Goal: Information Seeking & Learning: Check status

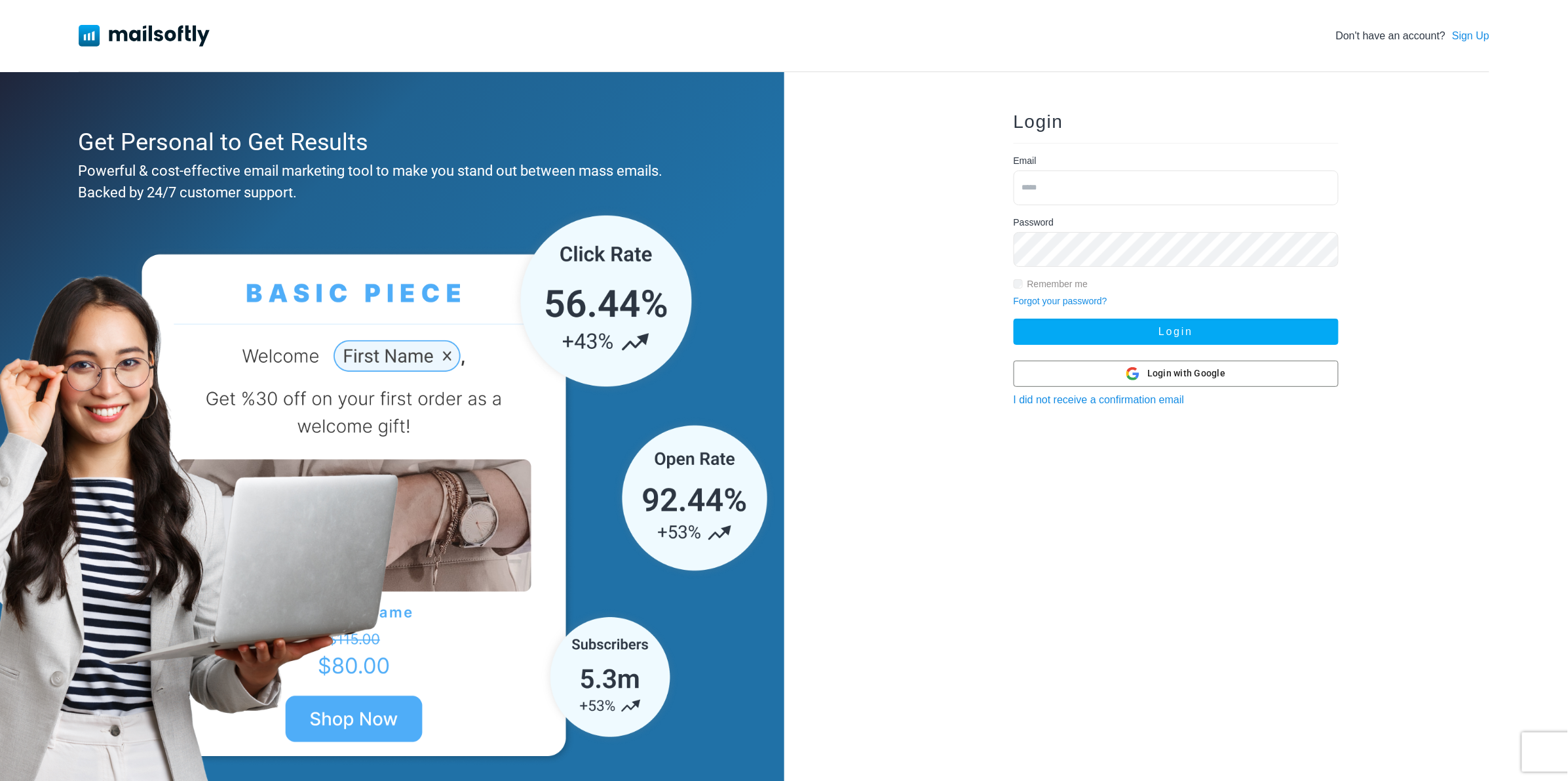
type input "**********"
click at [1077, 267] on div "Password Remember me" at bounding box center [1176, 255] width 325 height 79
click at [1149, 331] on button "Login" at bounding box center [1176, 332] width 325 height 27
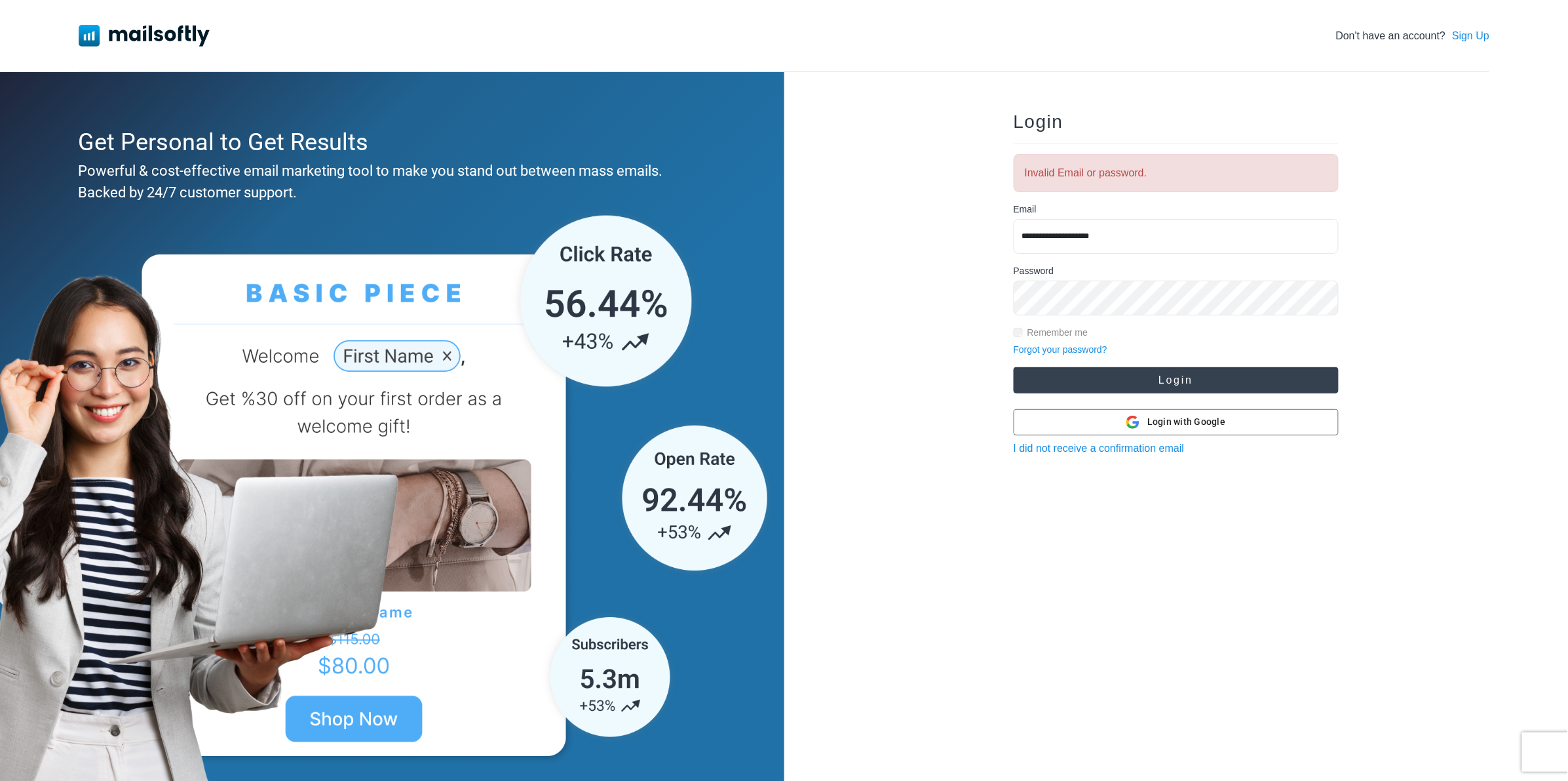
click at [1137, 378] on button "Login" at bounding box center [1176, 380] width 325 height 27
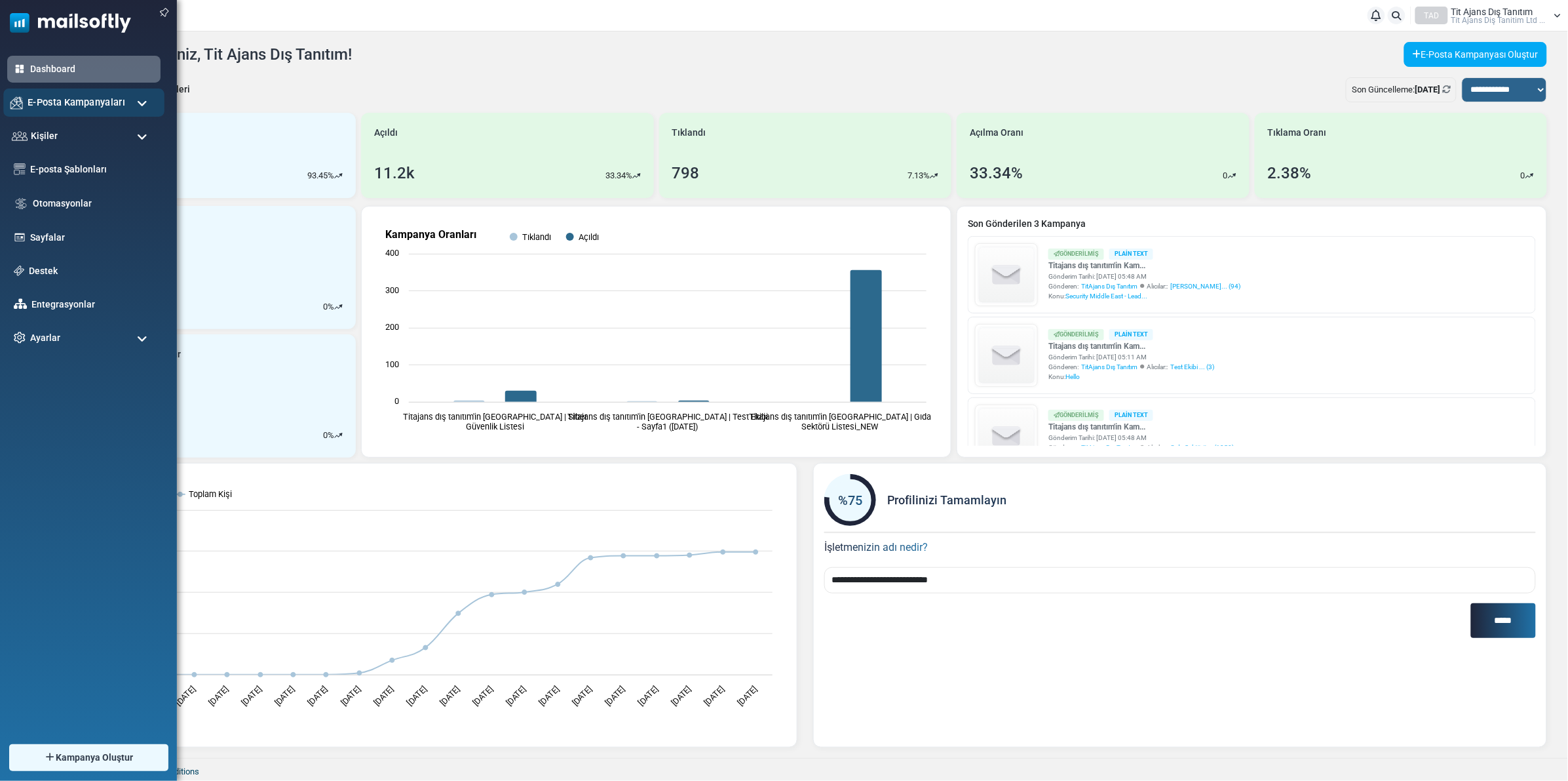
click at [89, 104] on span "E-Posta Kampanyaları" at bounding box center [76, 102] width 97 height 14
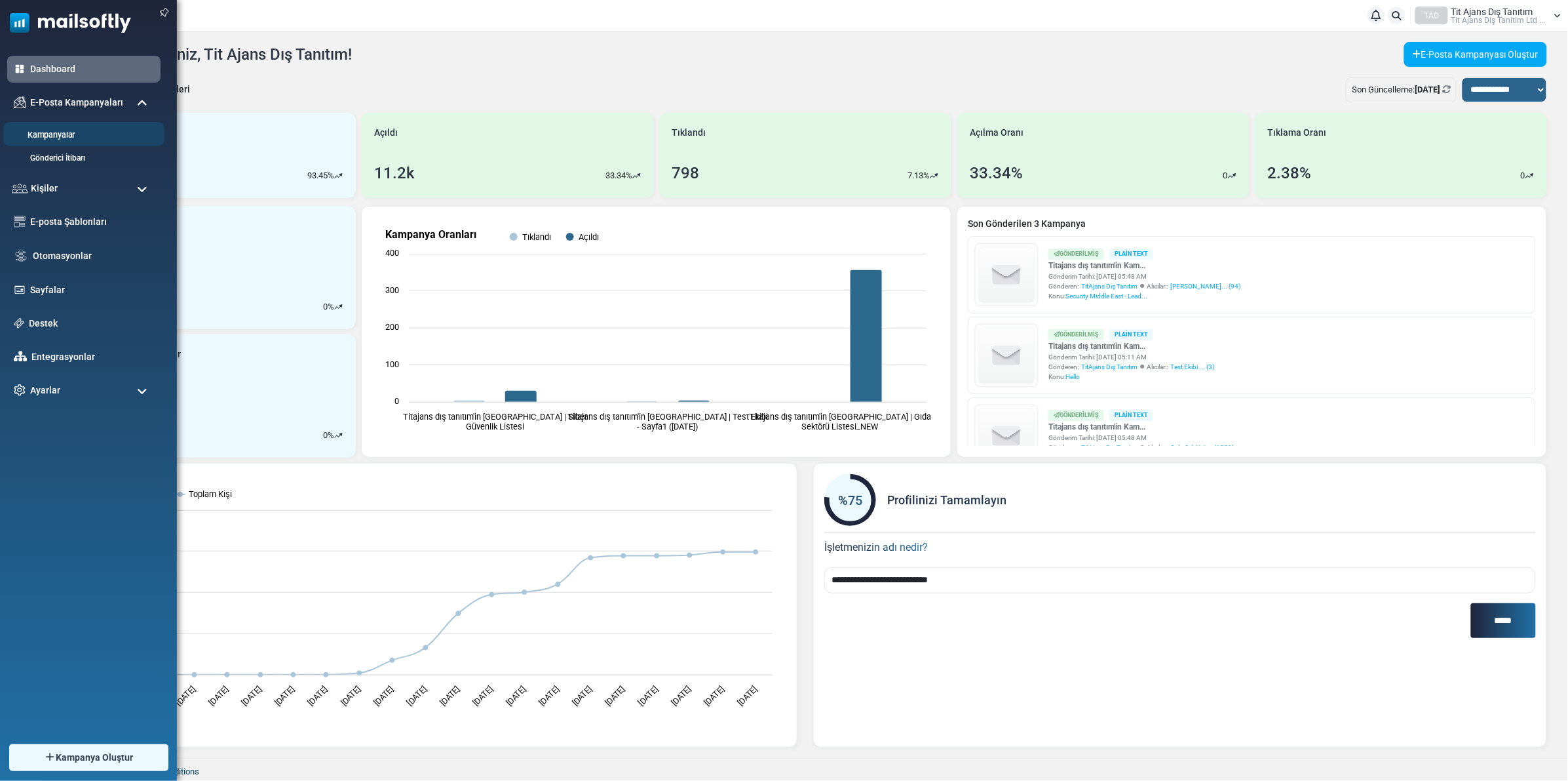
click at [64, 134] on link "Kampanyalar" at bounding box center [82, 136] width 157 height 12
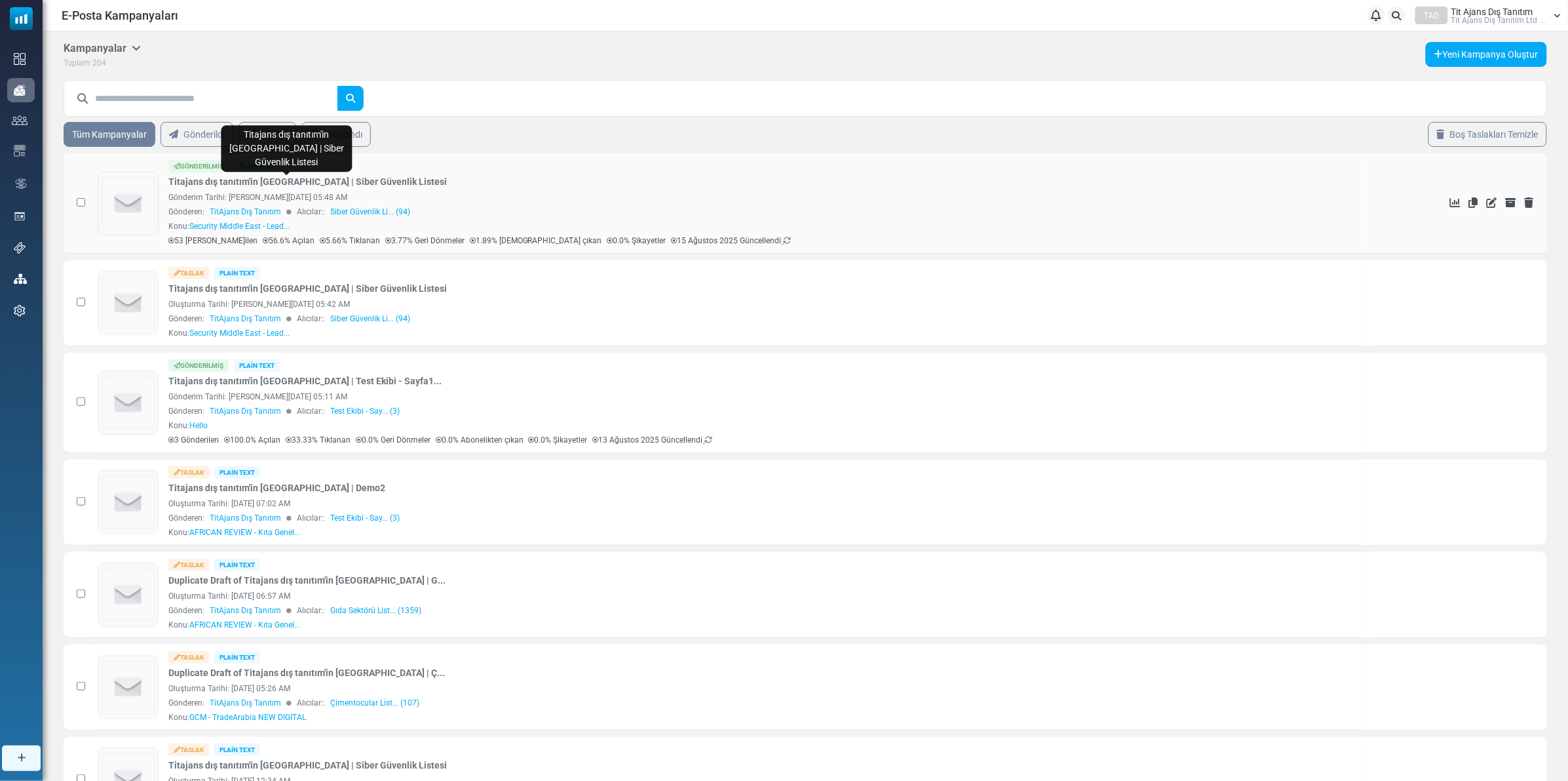
click at [337, 186] on link "Titajans dış tanıtım'in [GEOGRAPHIC_DATA] | Siber Güvenlik Listesi" at bounding box center [307, 182] width 278 height 14
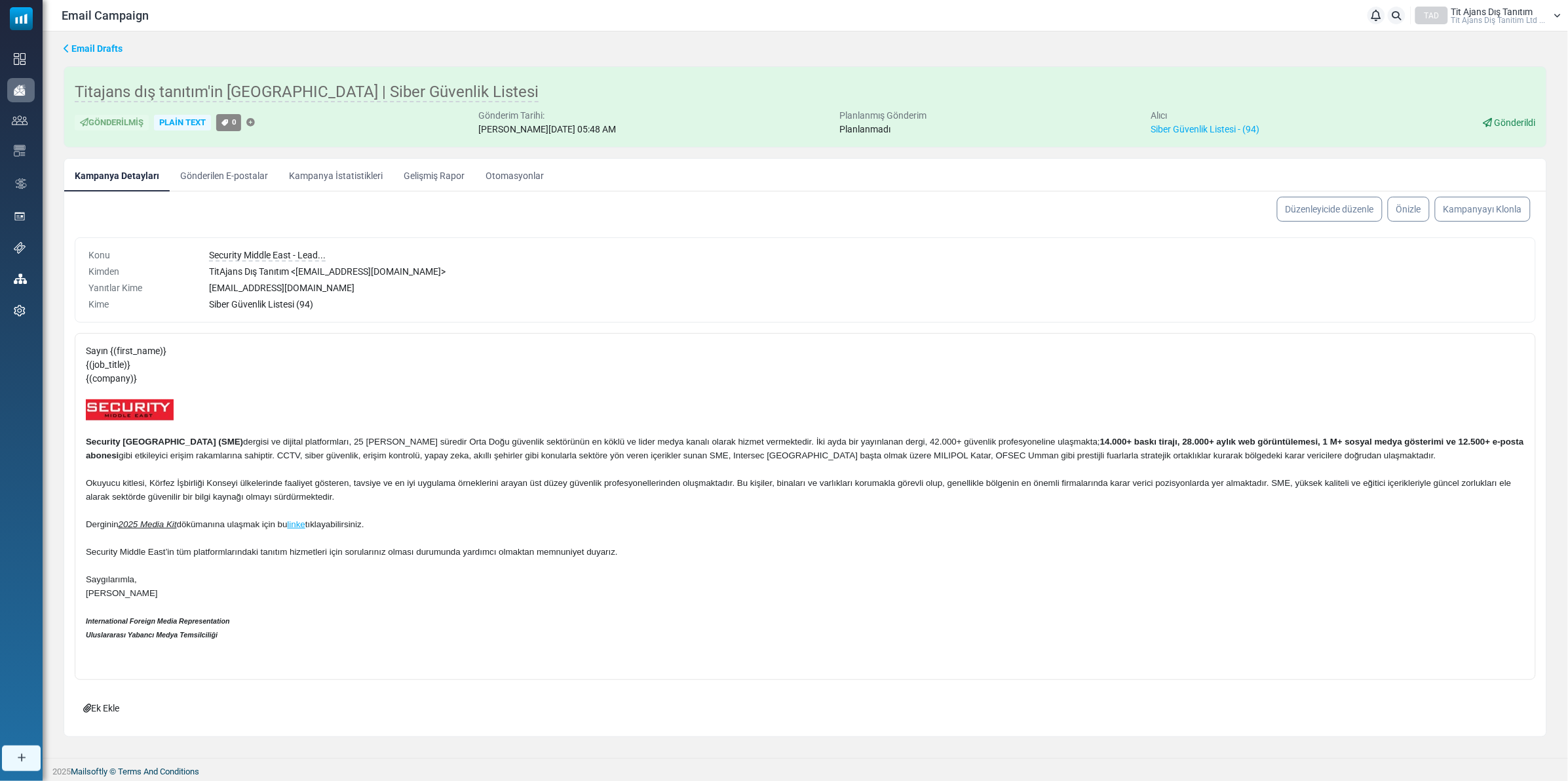
click at [425, 174] on link "Gelişmiş Rapor" at bounding box center [434, 175] width 82 height 33
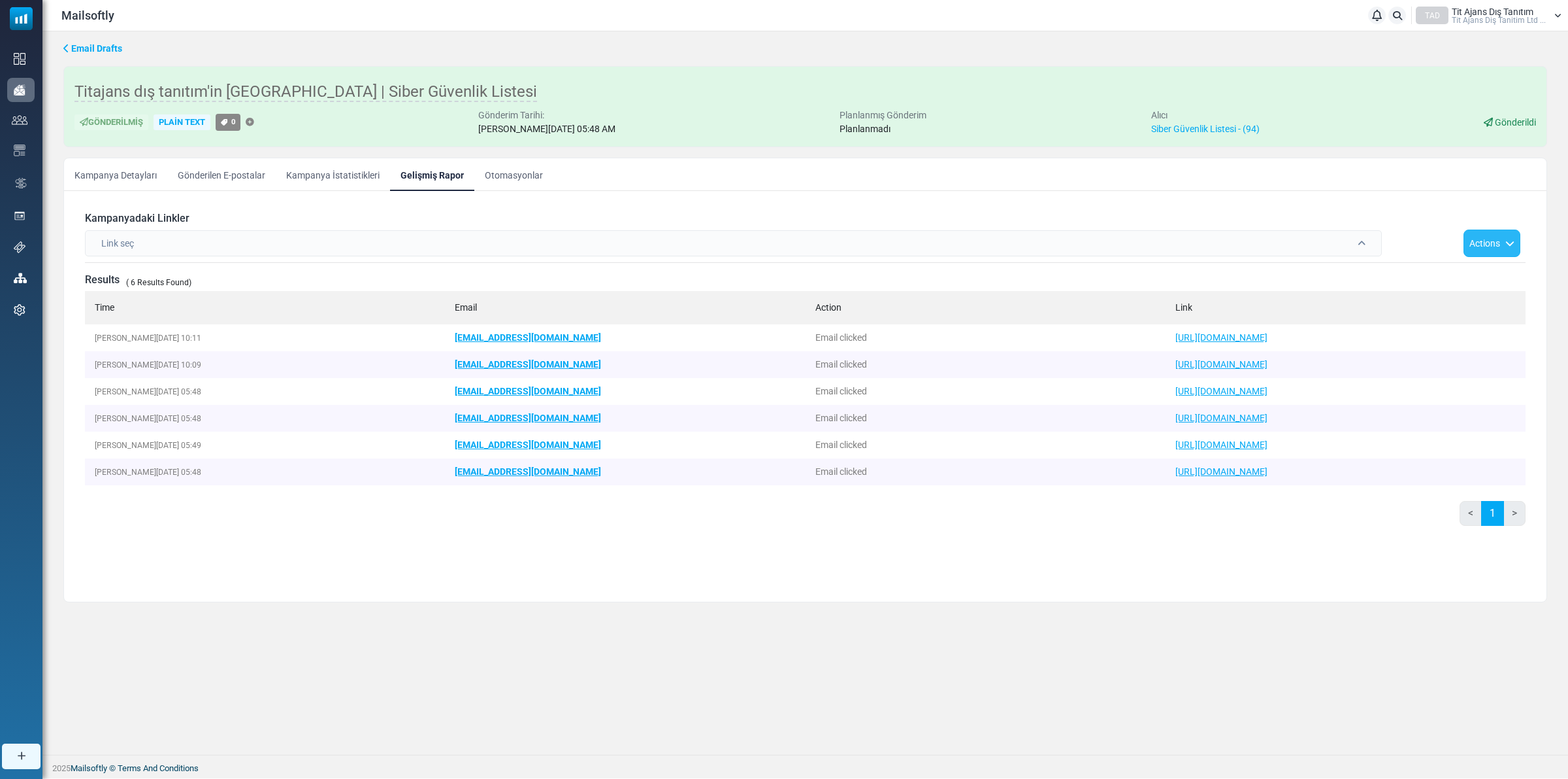
click at [1514, 242] on button "Actions" at bounding box center [1492, 243] width 57 height 27
click at [1505, 246] on icon "button" at bounding box center [1507, 243] width 14 height 9
click at [1361, 240] on span at bounding box center [1361, 243] width 8 height 9
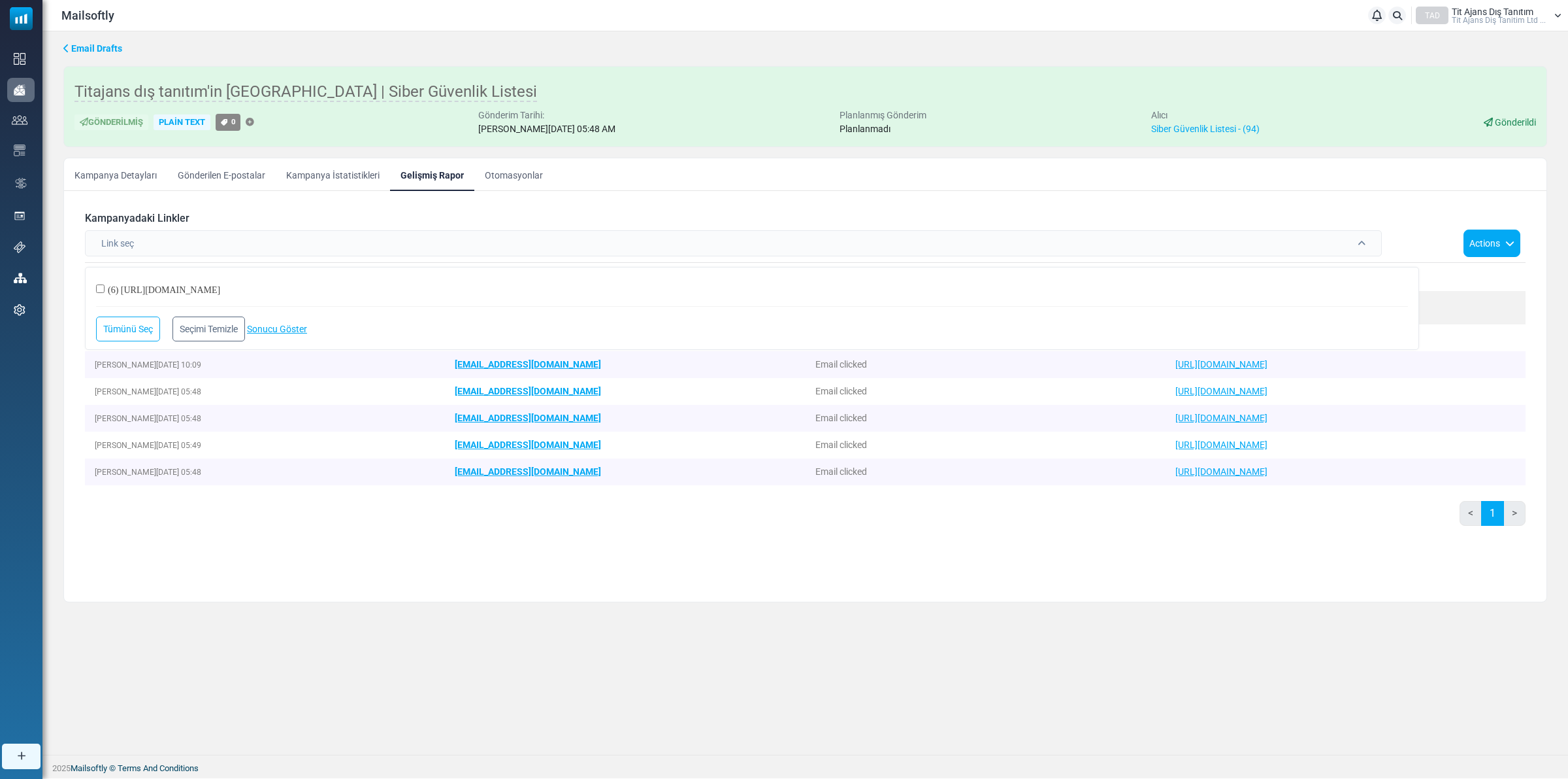
drag, startPoint x: 344, startPoint y: 179, endPoint x: 357, endPoint y: 187, distance: 15.3
click at [344, 179] on link "Kampanya İstatistikleri" at bounding box center [333, 174] width 114 height 33
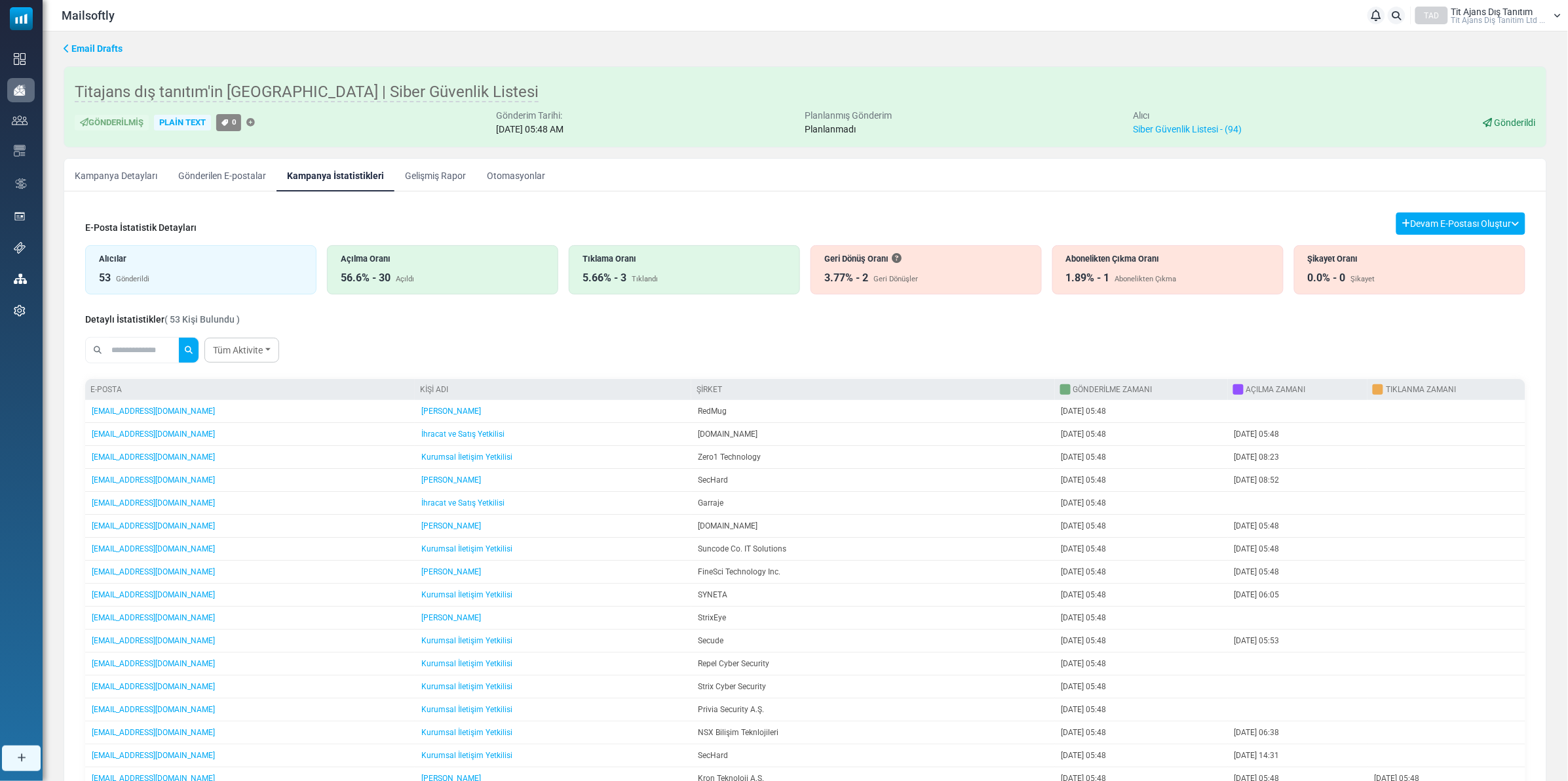
click at [616, 279] on div "5.66% - 3" at bounding box center [605, 277] width 44 height 16
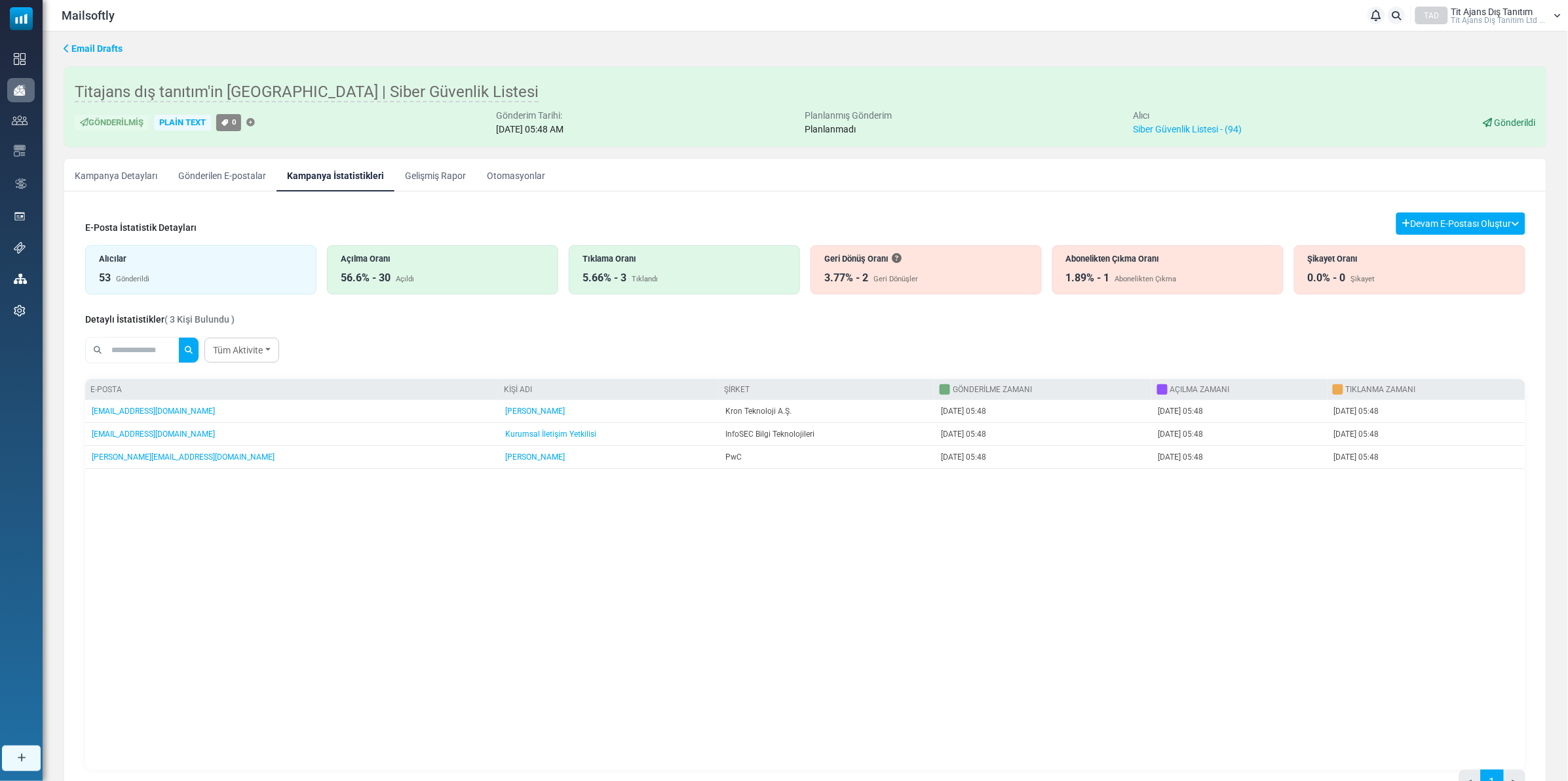
click at [502, 175] on link "Otomasyonlar" at bounding box center [516, 175] width 79 height 33
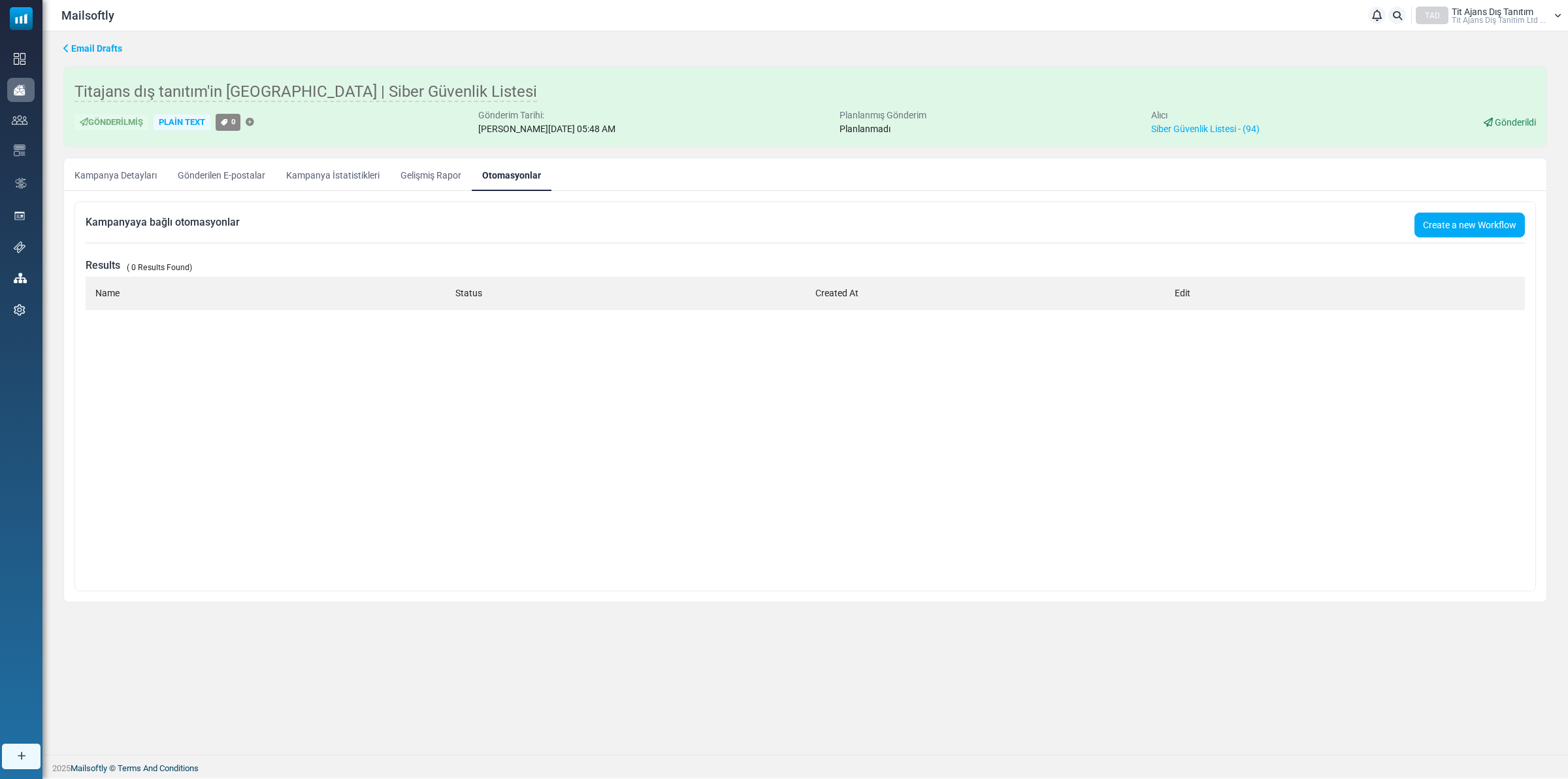
click at [409, 176] on link "Gelişmiş Rapor" at bounding box center [430, 174] width 82 height 33
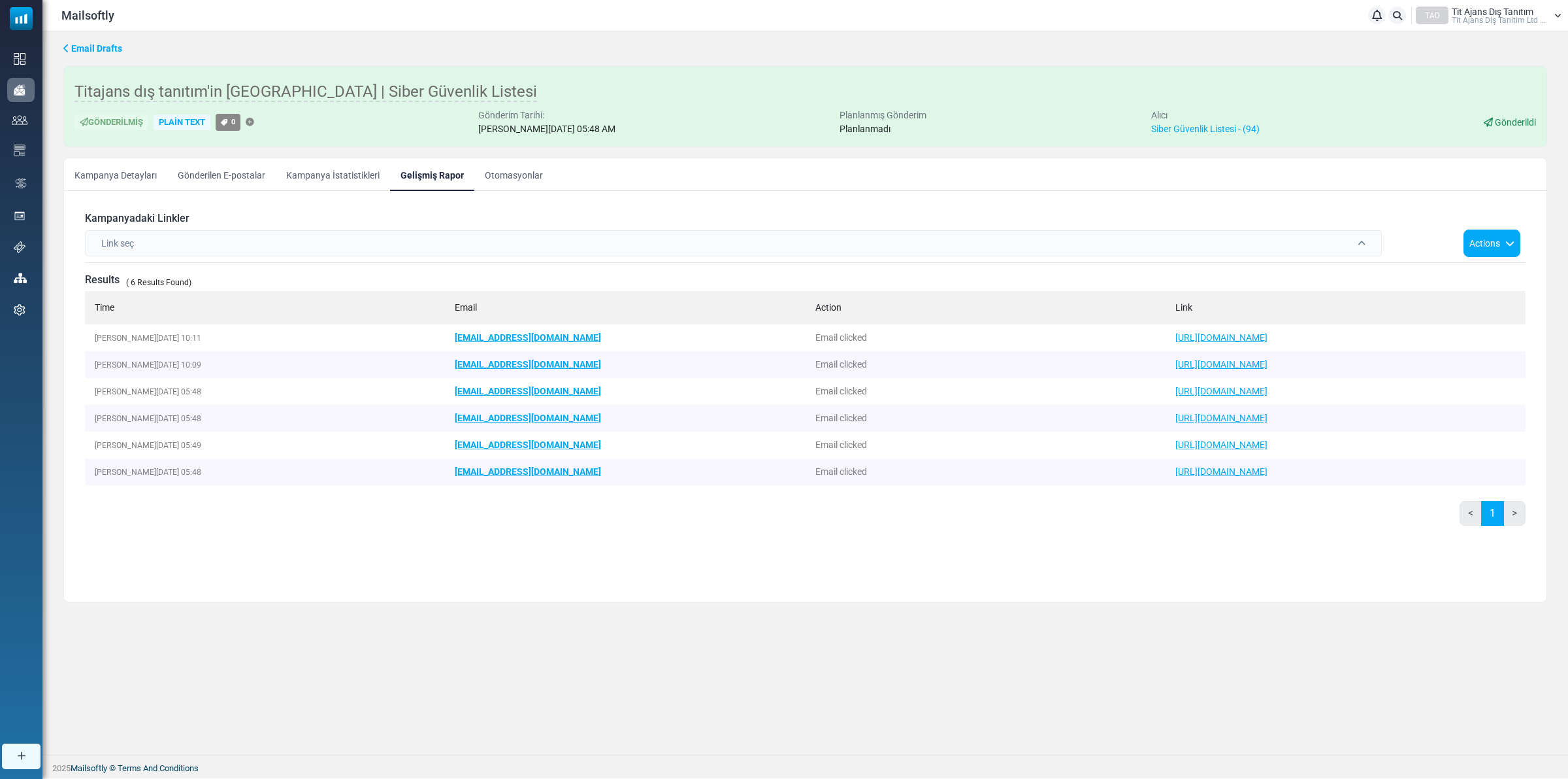
click at [357, 169] on link "Kampanya İstatistikleri" at bounding box center [333, 174] width 114 height 33
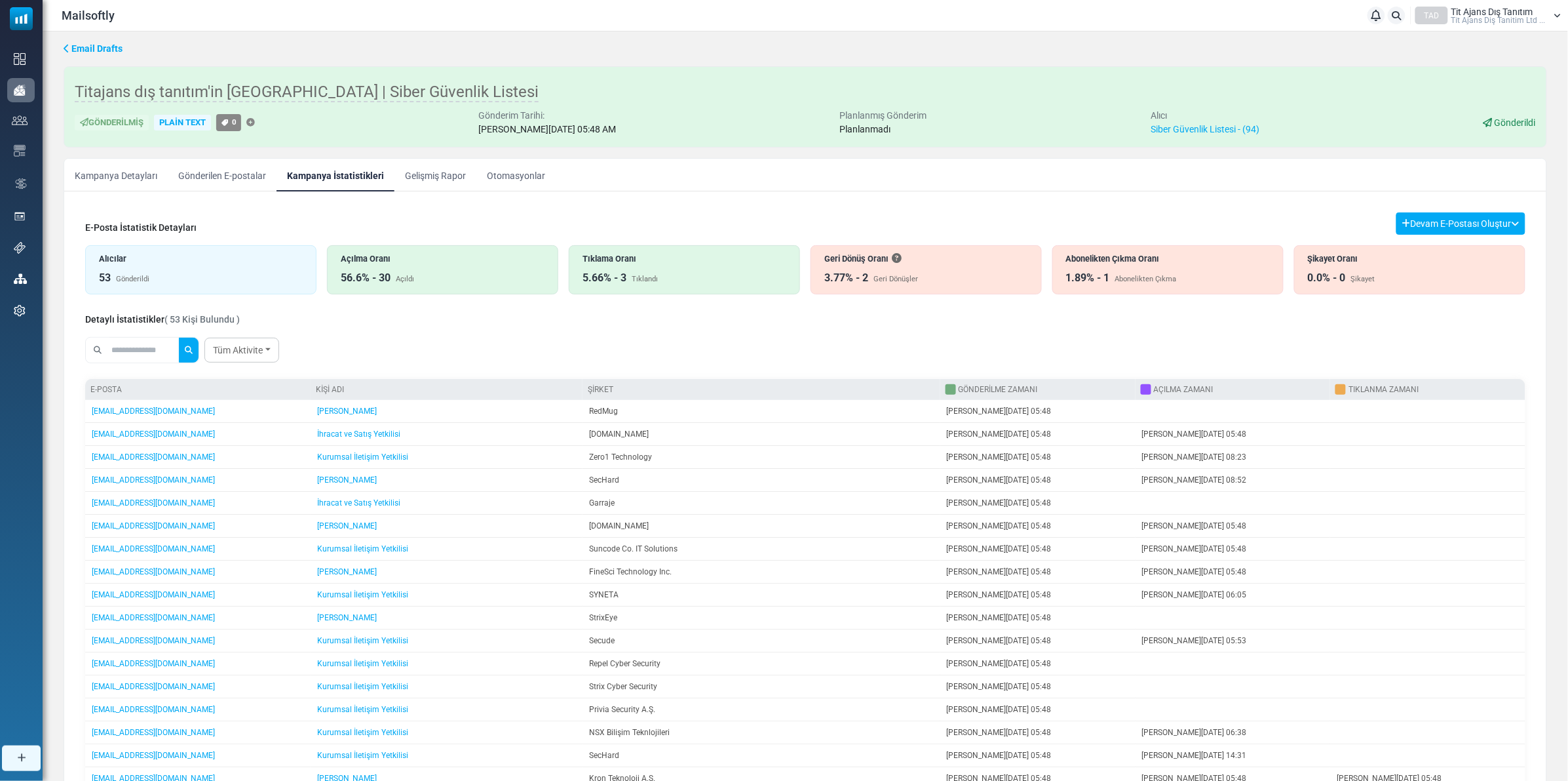
click at [630, 261] on div "Tıklama Oranı" at bounding box center [685, 259] width 204 height 12
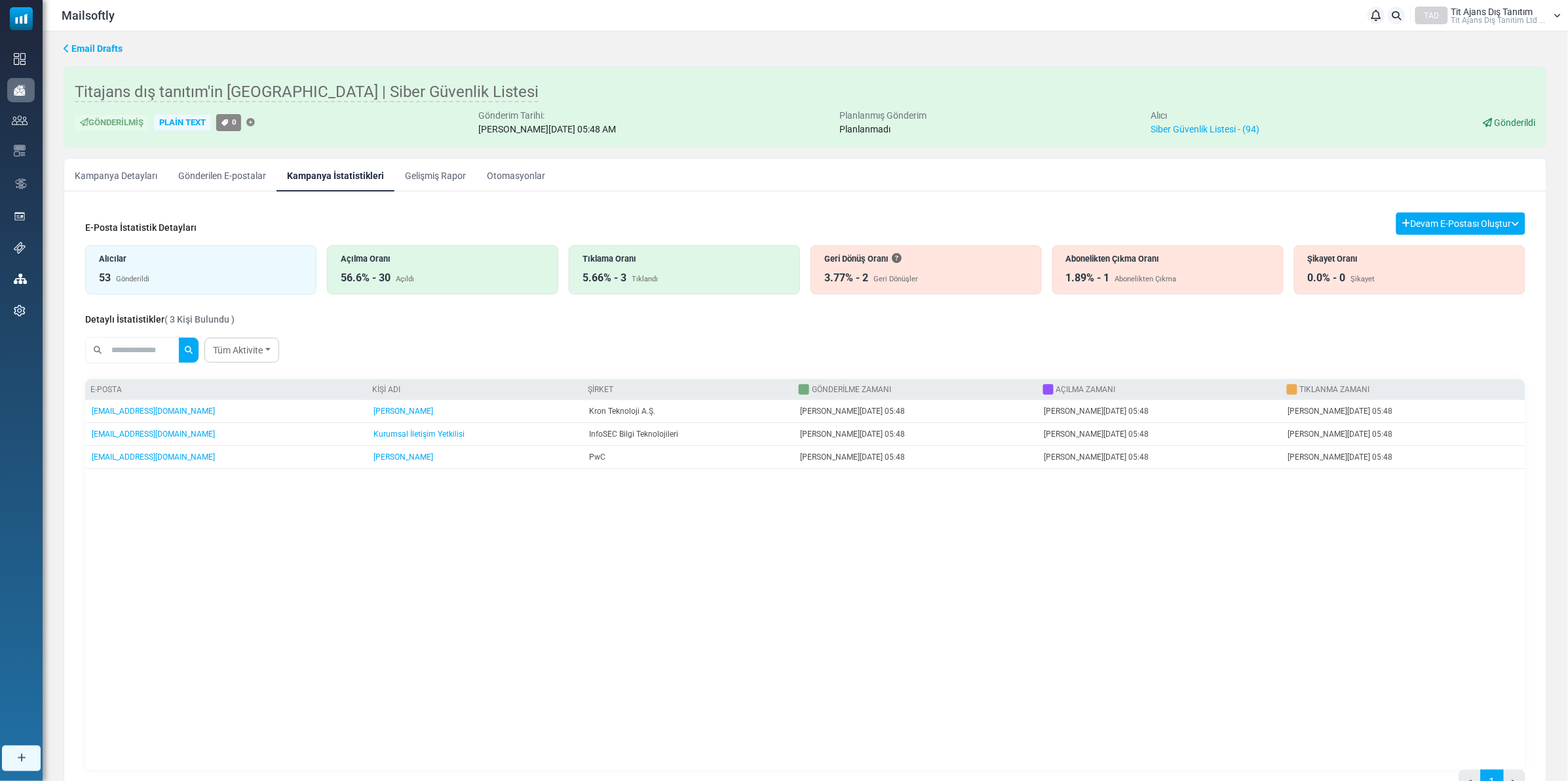
click at [447, 171] on link "Gelişmiş Rapor" at bounding box center [435, 175] width 82 height 33
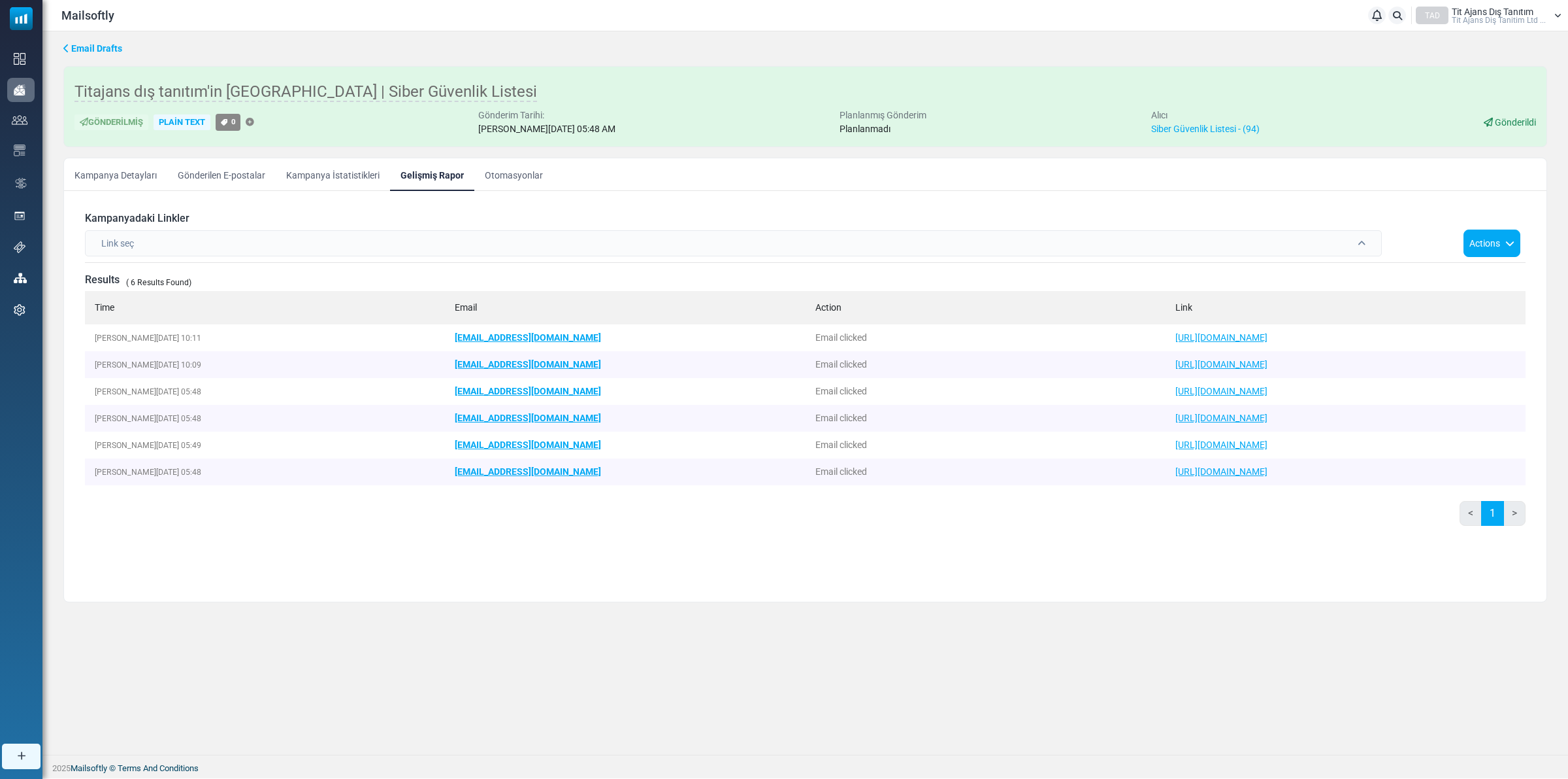
click at [324, 181] on link "Kampanya İstatistikleri" at bounding box center [333, 174] width 114 height 33
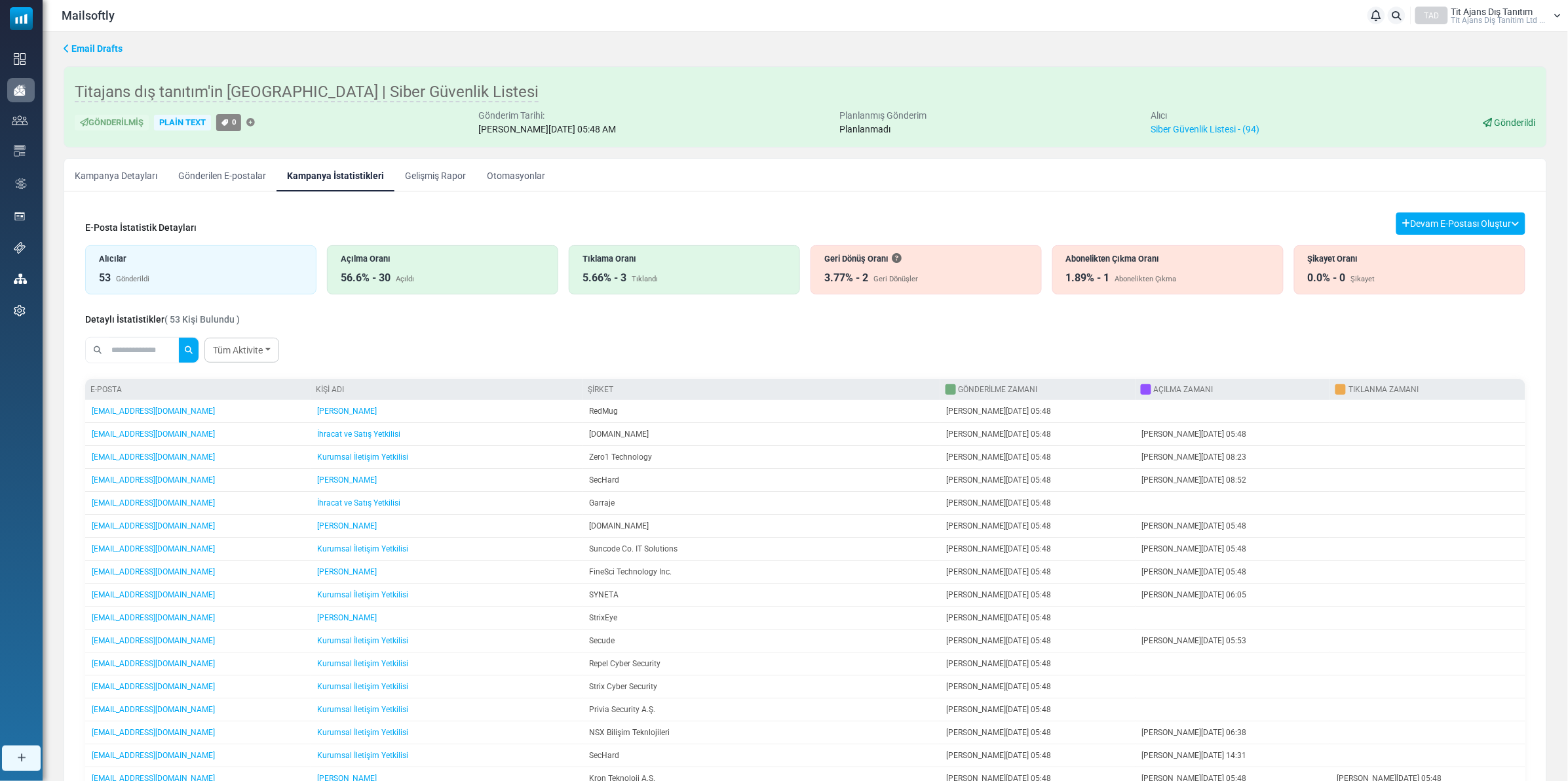
click at [246, 172] on link "Gönderilen E-postalar" at bounding box center [222, 175] width 109 height 33
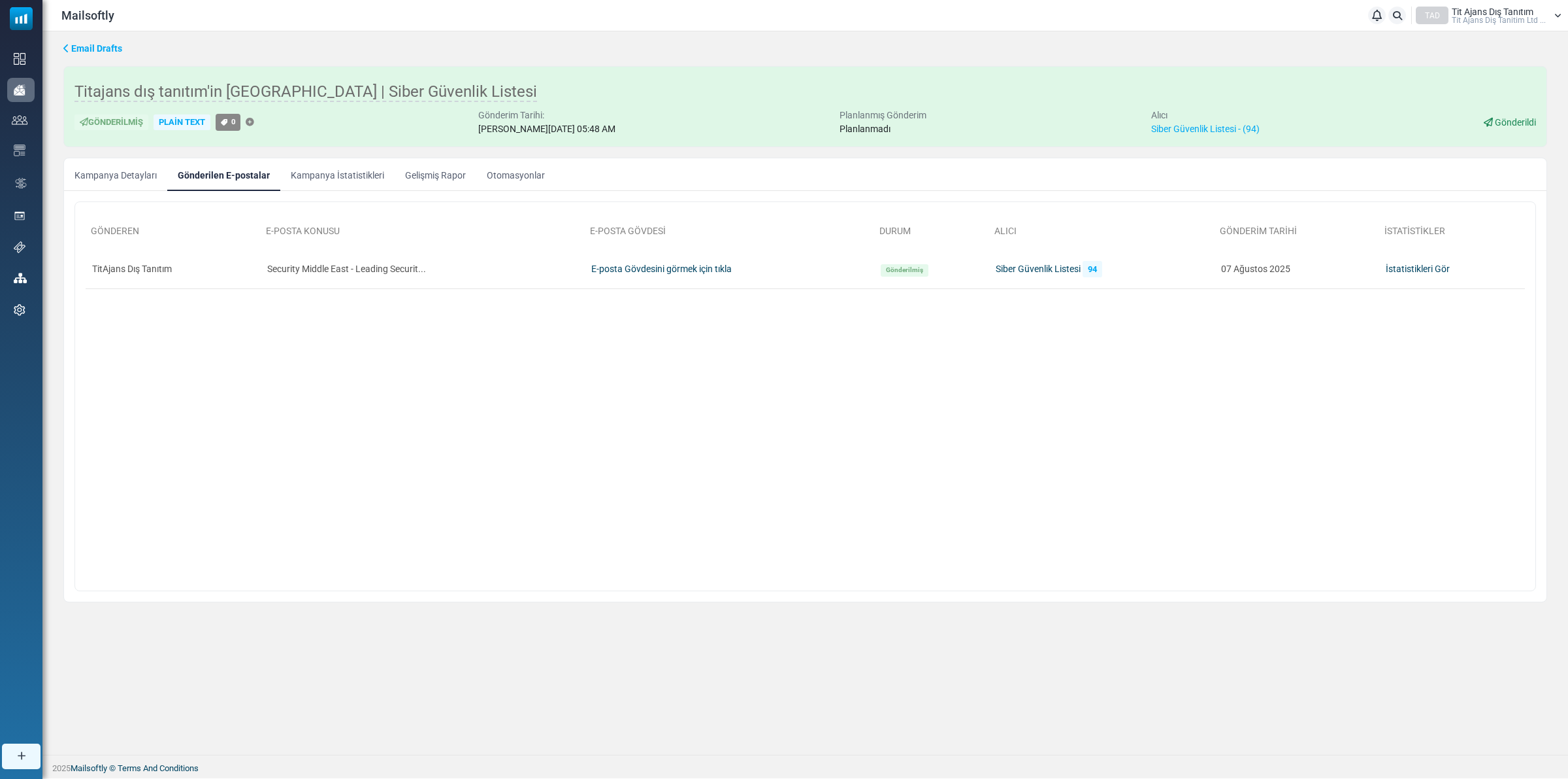
click at [330, 173] on link "Kampanya İstatistikleri" at bounding box center [337, 174] width 114 height 33
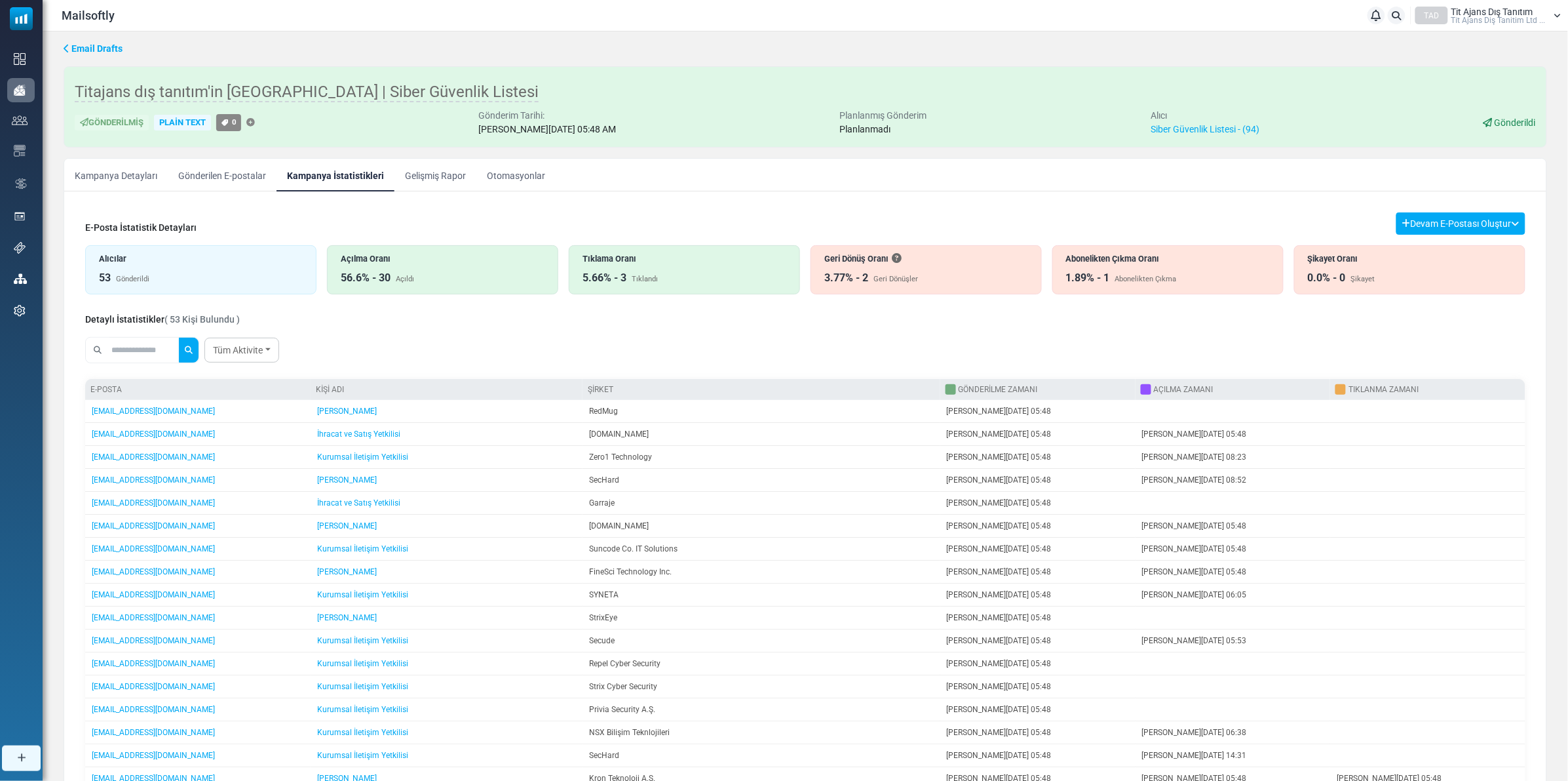
click at [424, 177] on link "Gelişmiş Rapor" at bounding box center [435, 175] width 82 height 33
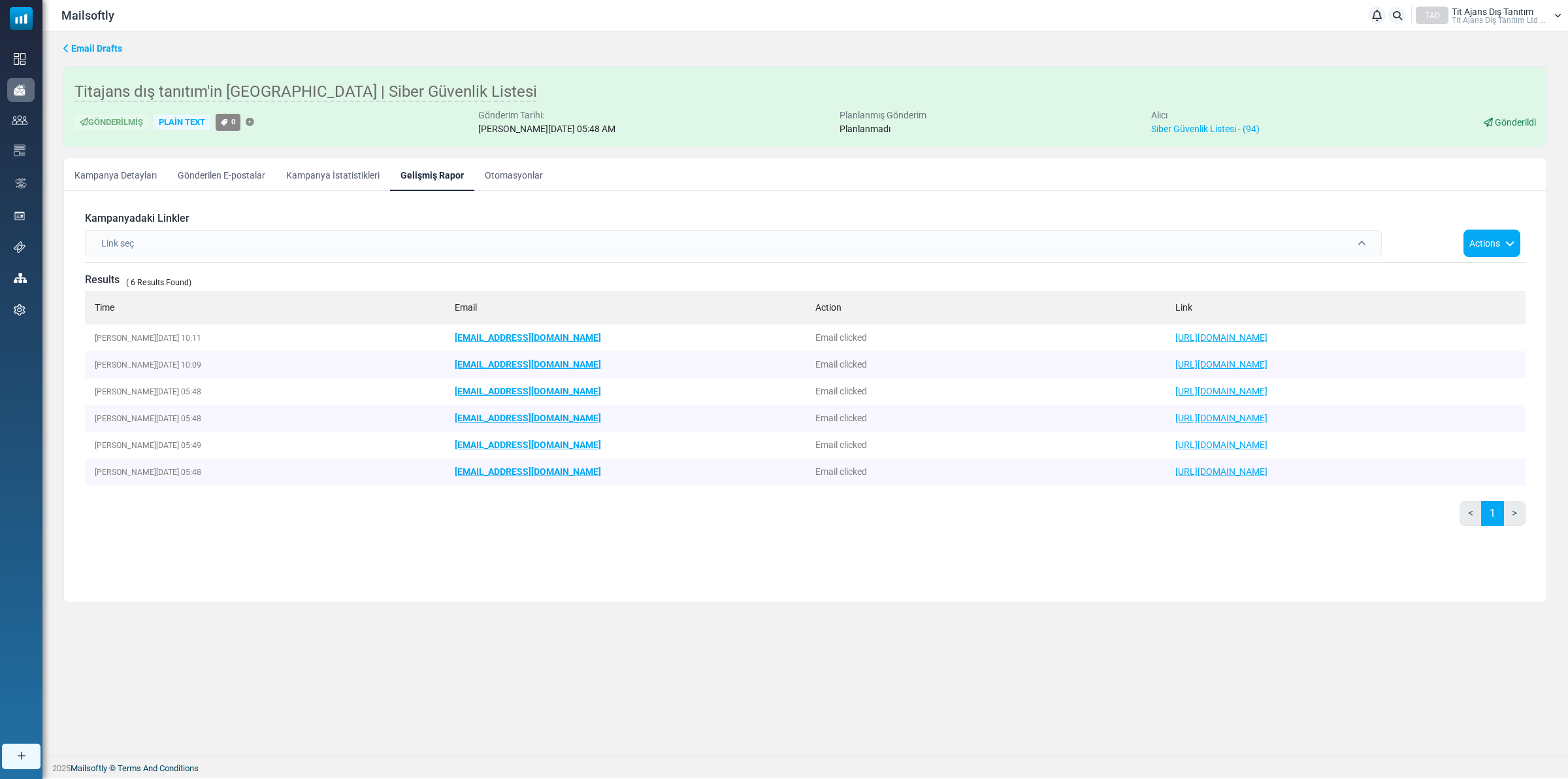
click at [1361, 243] on span at bounding box center [1361, 243] width 8 height 9
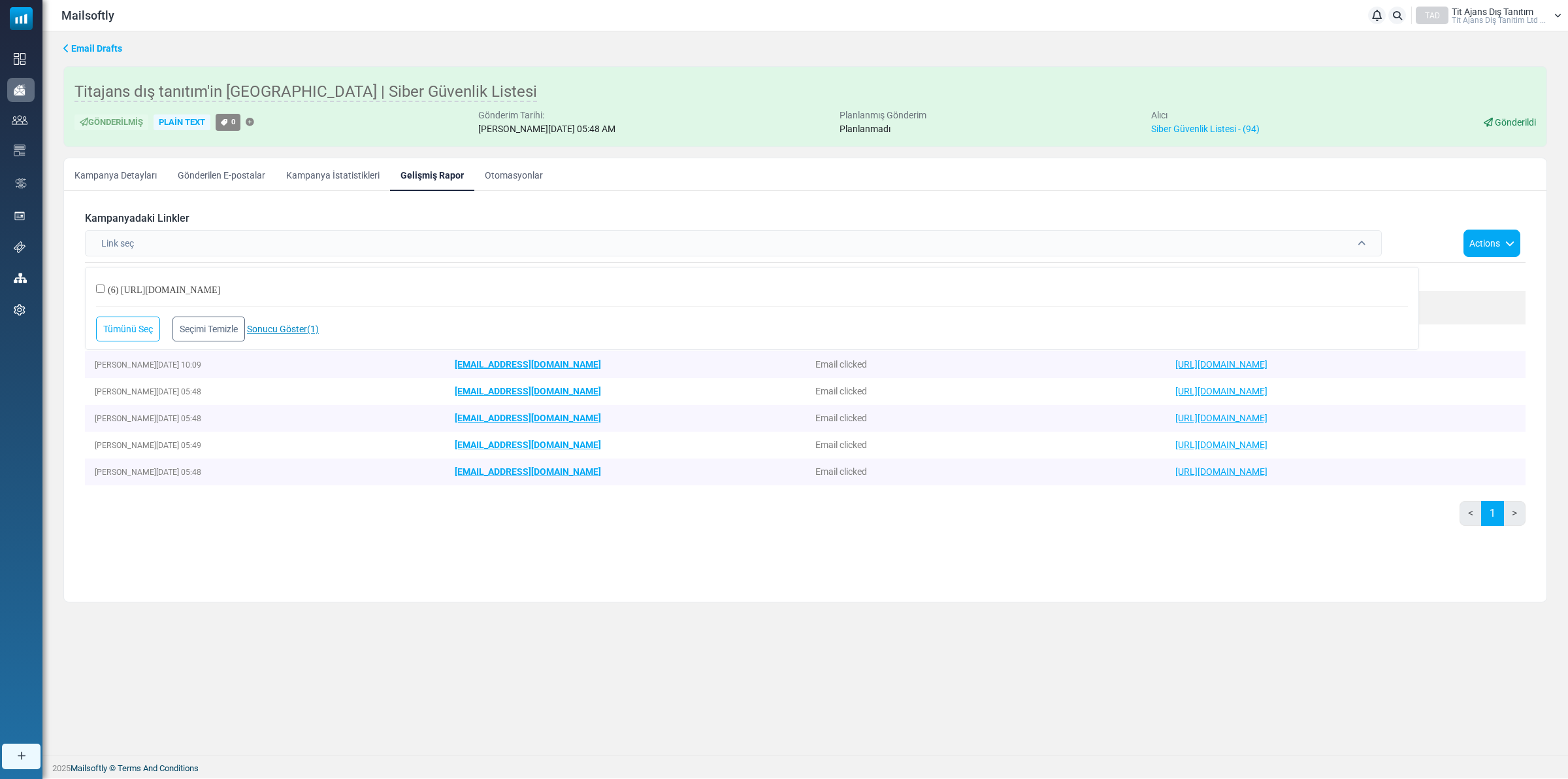
click at [268, 330] on link "Sonucu Göster (1)" at bounding box center [283, 328] width 71 height 10
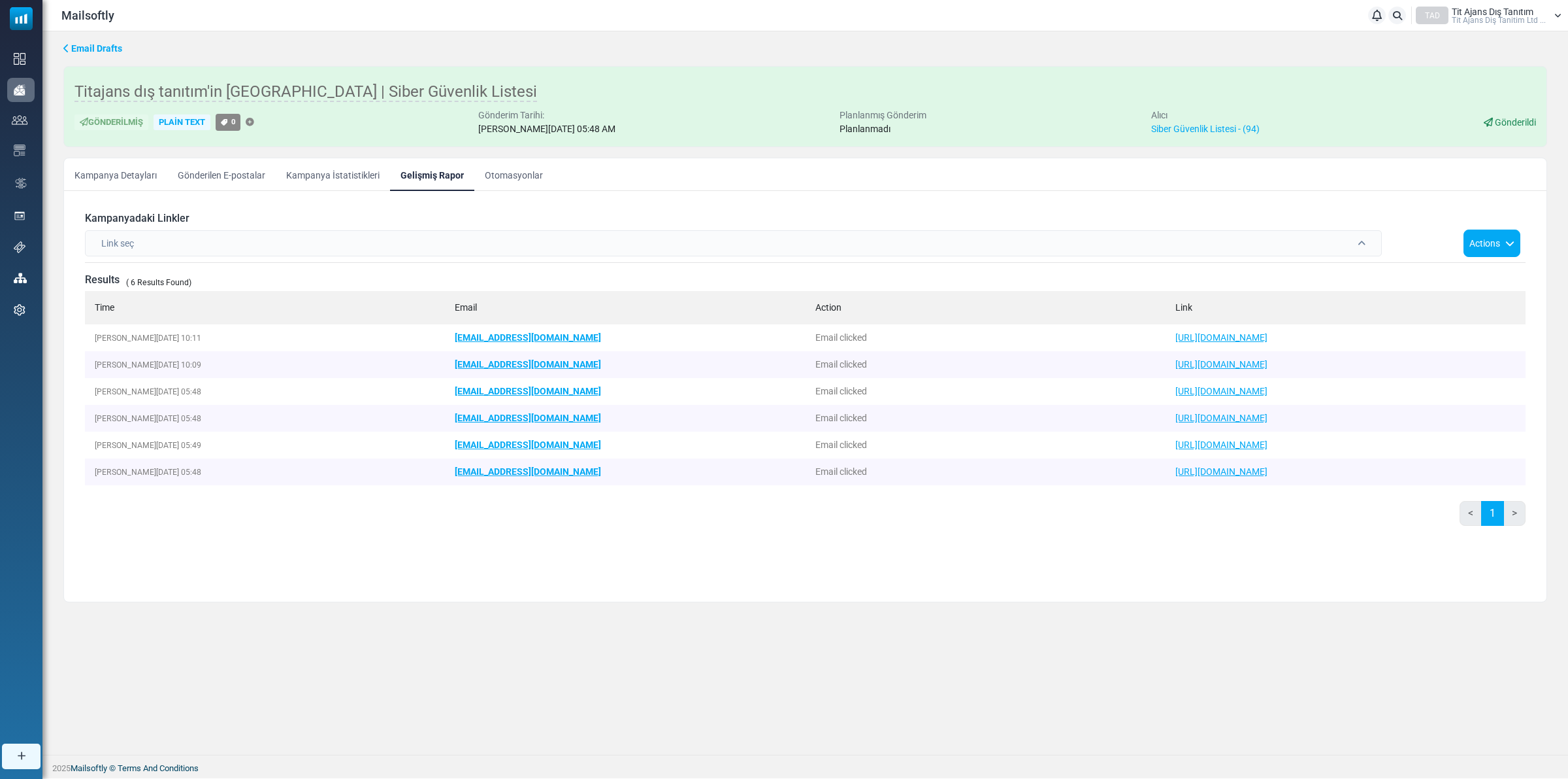
click at [1362, 243] on span at bounding box center [1361, 243] width 8 height 9
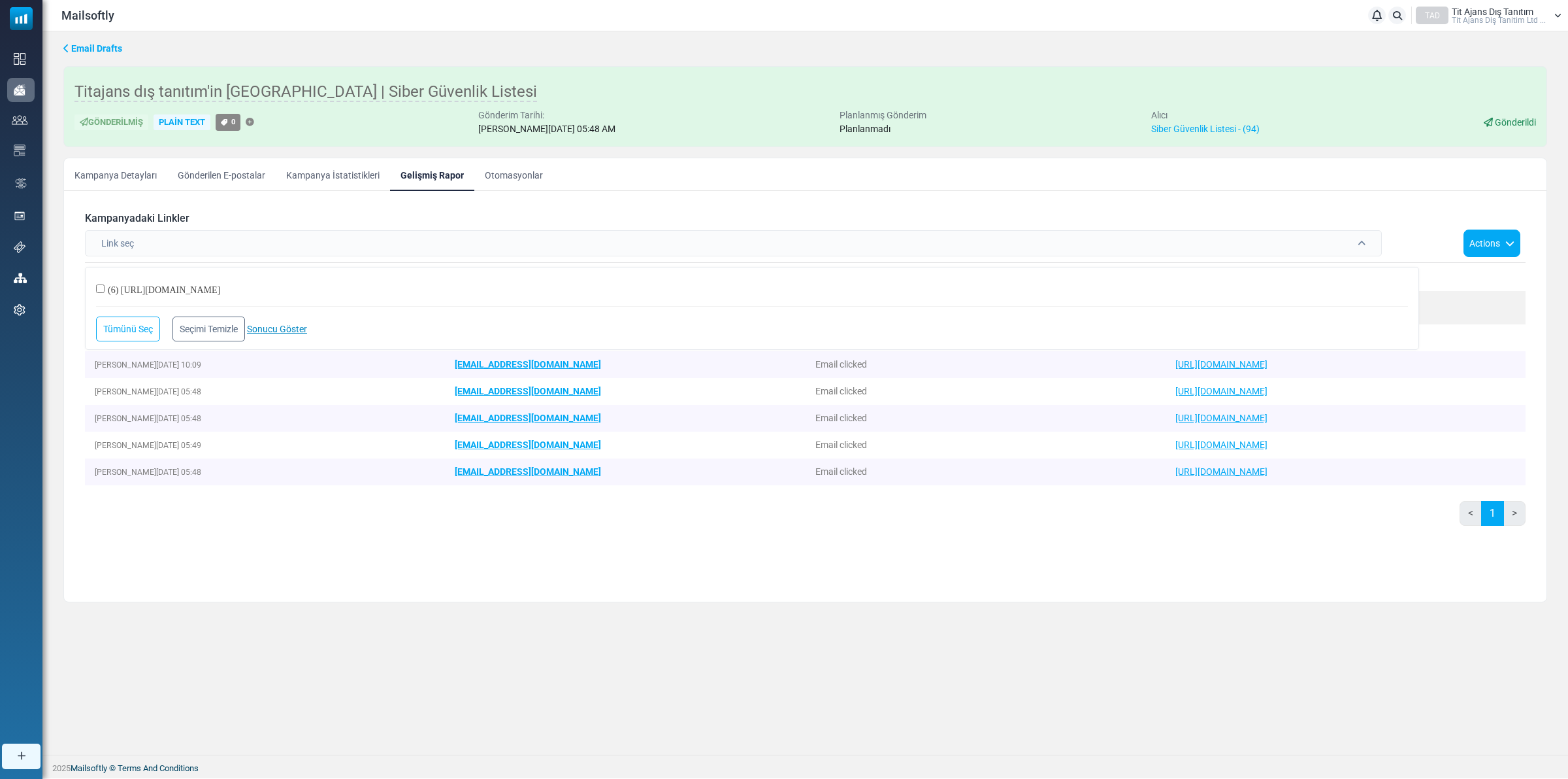
click at [285, 329] on link "Sonucu Göster ()" at bounding box center [277, 328] width 60 height 10
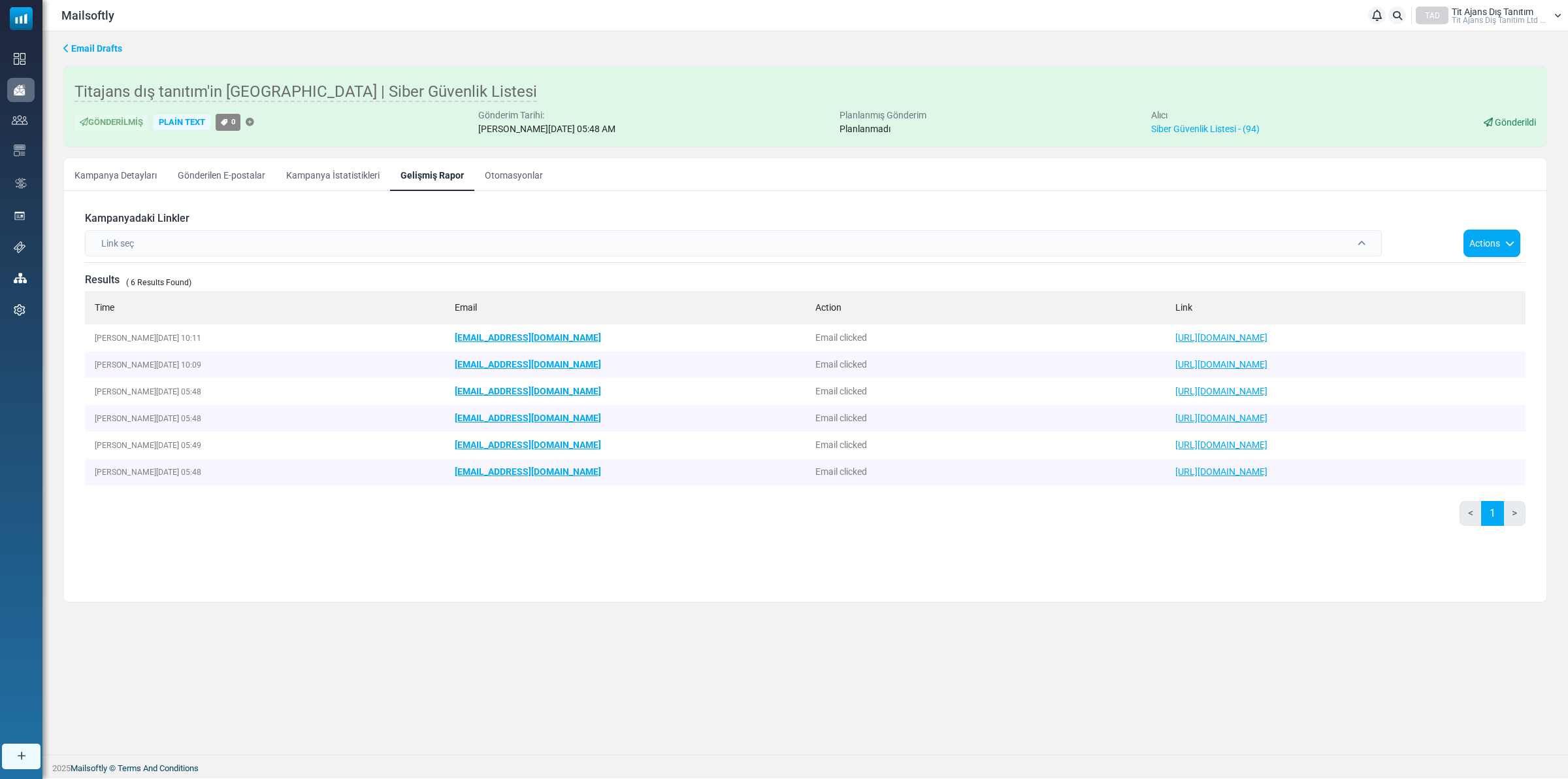
click at [298, 244] on div "Link seç" at bounding box center [733, 243] width 1297 height 26
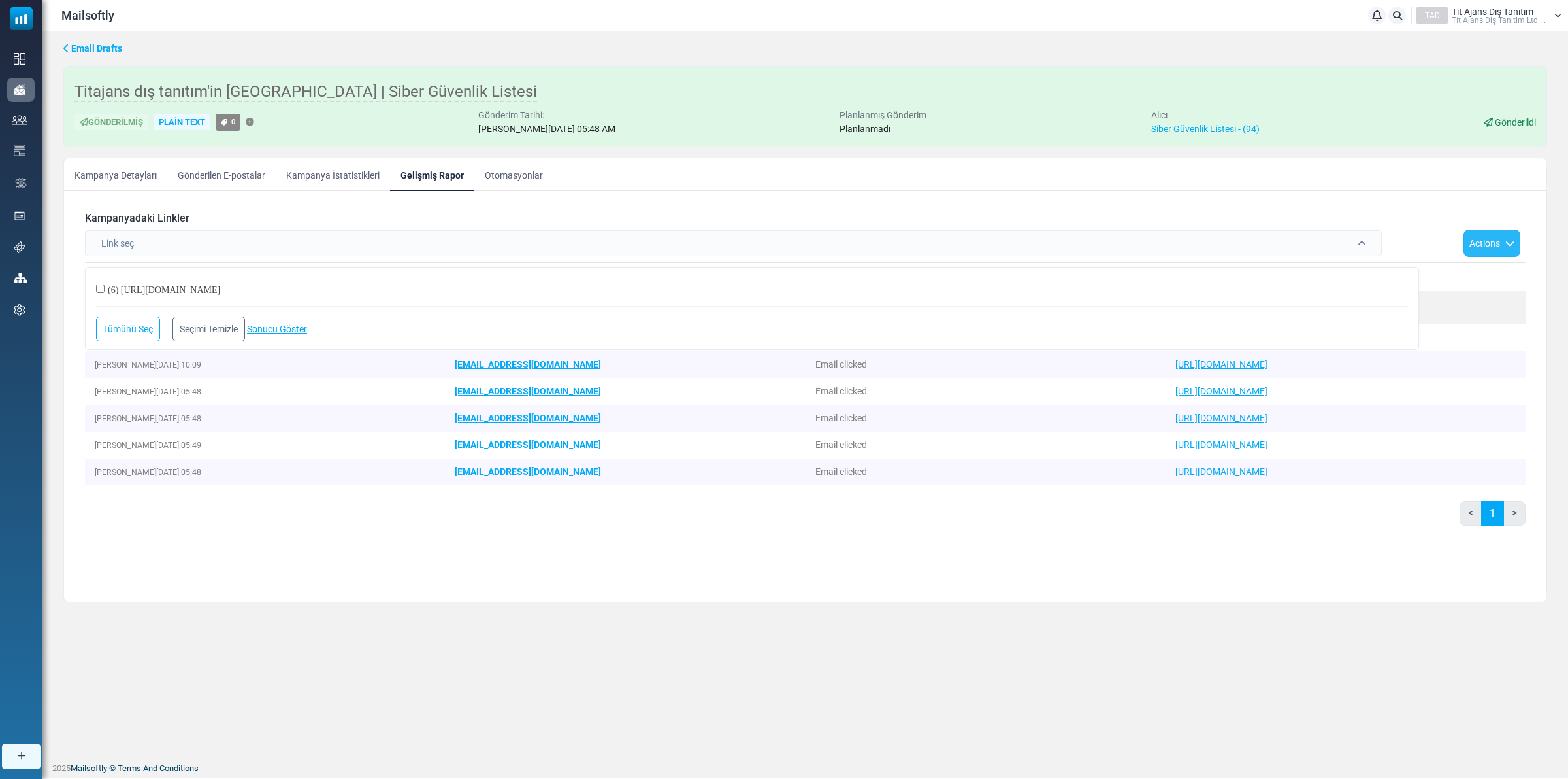
drag, startPoint x: 1491, startPoint y: 242, endPoint x: 1435, endPoint y: 243, distance: 56.0
click at [1490, 242] on button "Actions" at bounding box center [1492, 243] width 57 height 27
click at [489, 462] on td "[EMAIL_ADDRESS][DOMAIN_NAME]" at bounding box center [625, 471] width 360 height 26
click at [357, 543] on div "Kampanyadaki Linkler Link seç (6) https://drive.google.com/file/d/16tulleOdWhY4…" at bounding box center [805, 396] width 1462 height 390
click at [301, 327] on link "Sonucu Göster ()" at bounding box center [277, 328] width 60 height 10
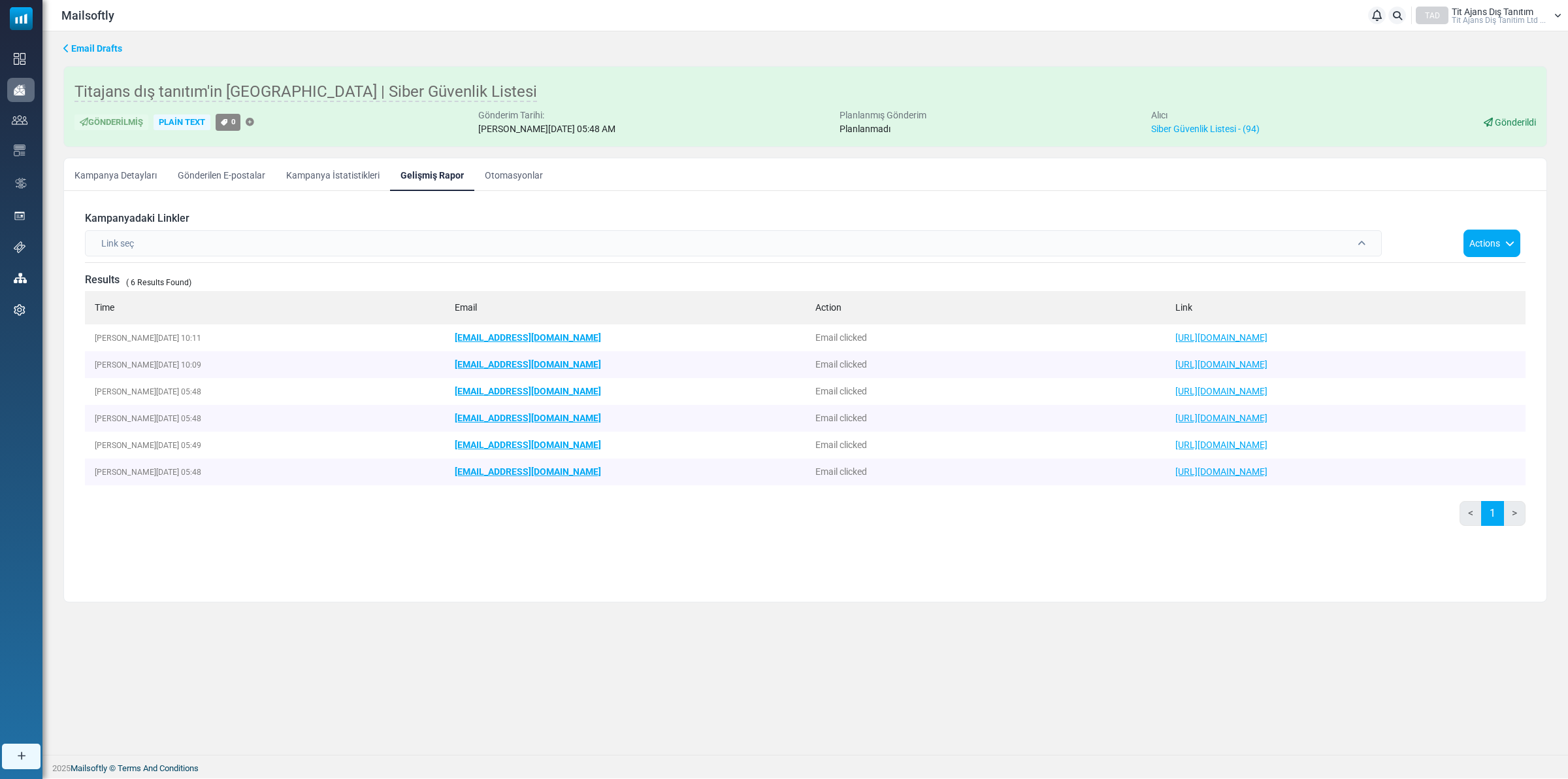
click at [350, 180] on link "Kampanya İstatistikleri" at bounding box center [333, 174] width 114 height 33
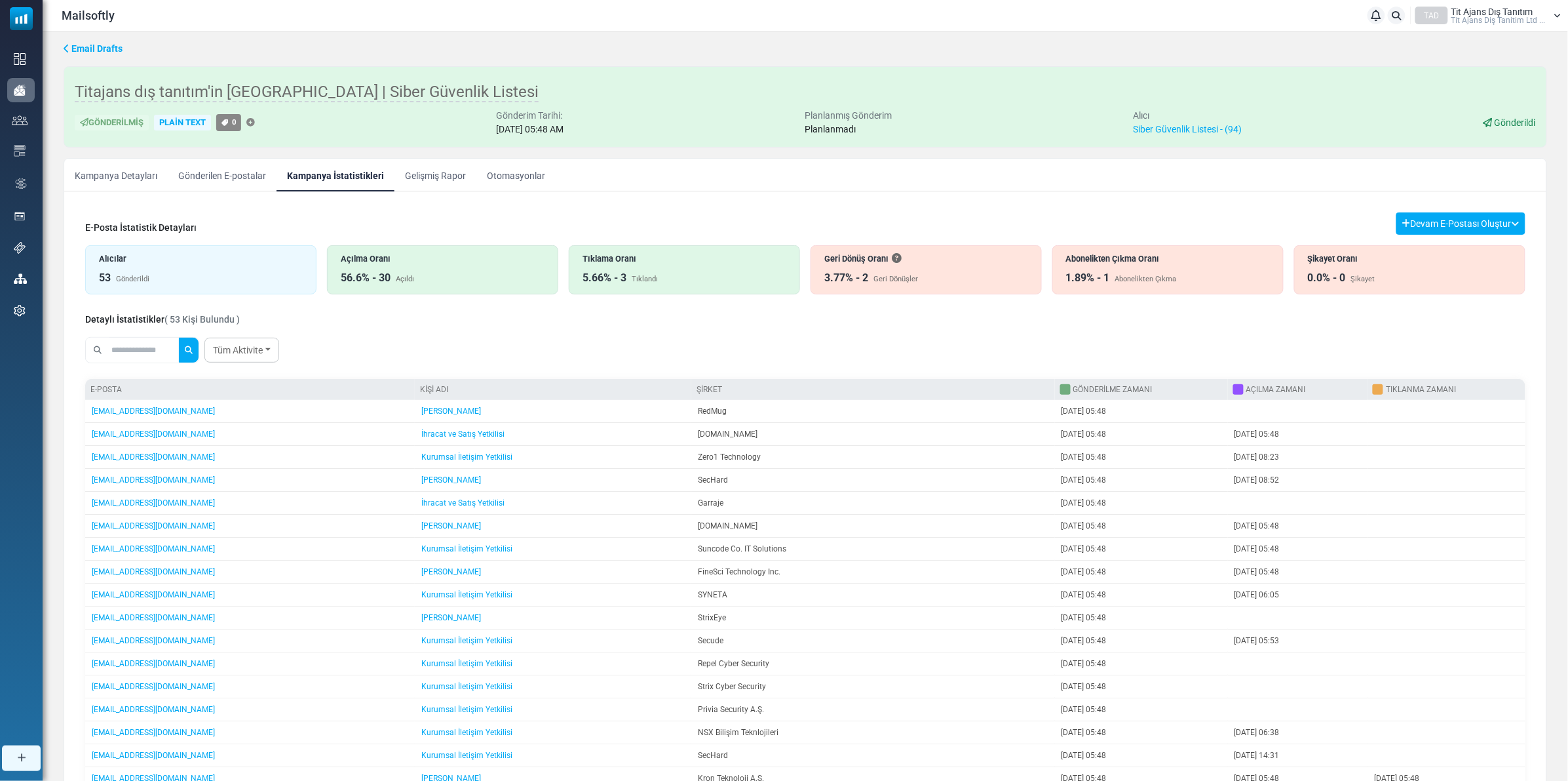
click at [620, 269] on div "Tıklama Oranı 5.66% - 3 Tıklandı" at bounding box center [684, 269] width 231 height 49
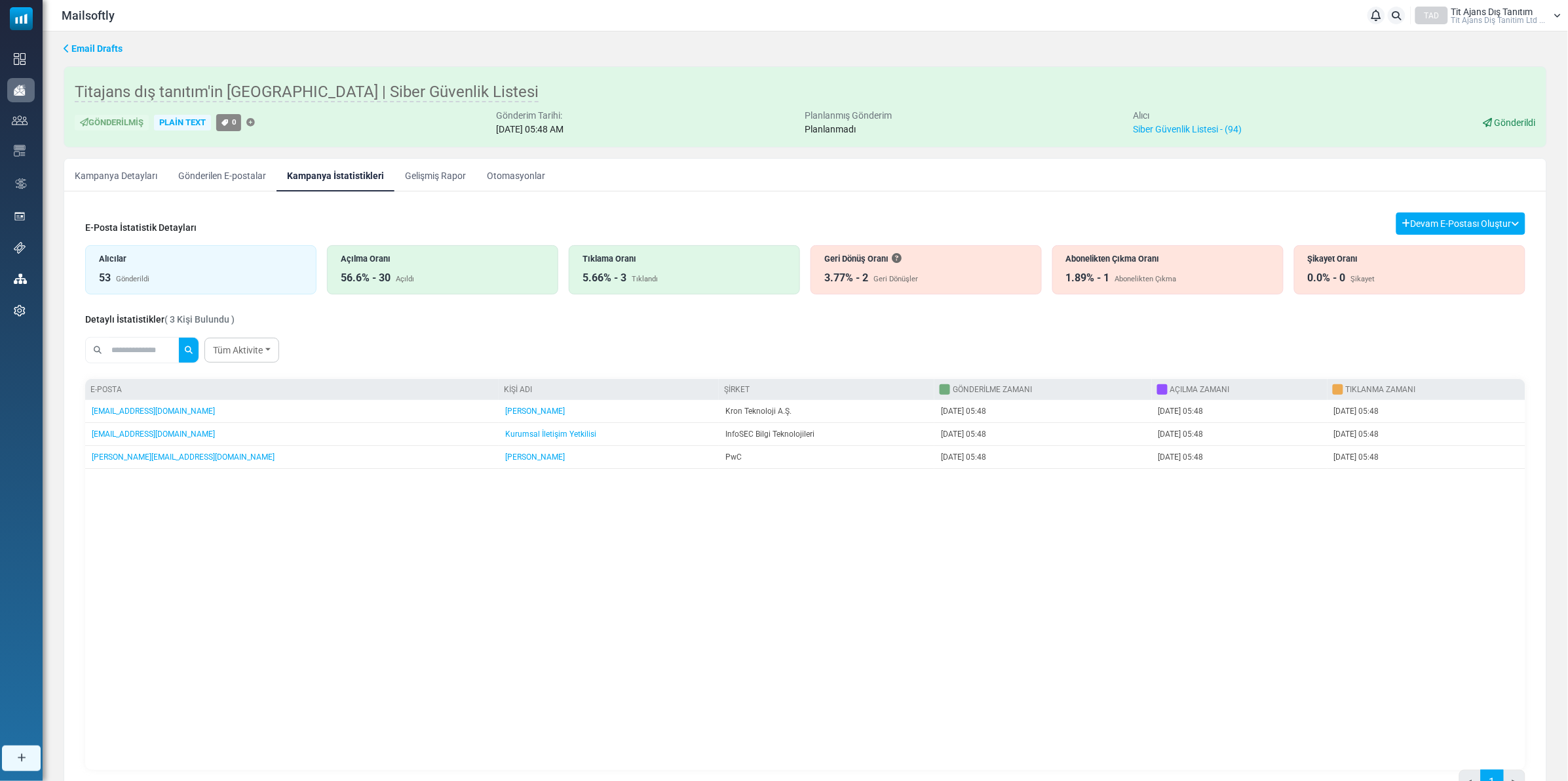
click at [426, 178] on link "Gelişmiş Rapor" at bounding box center [435, 175] width 82 height 33
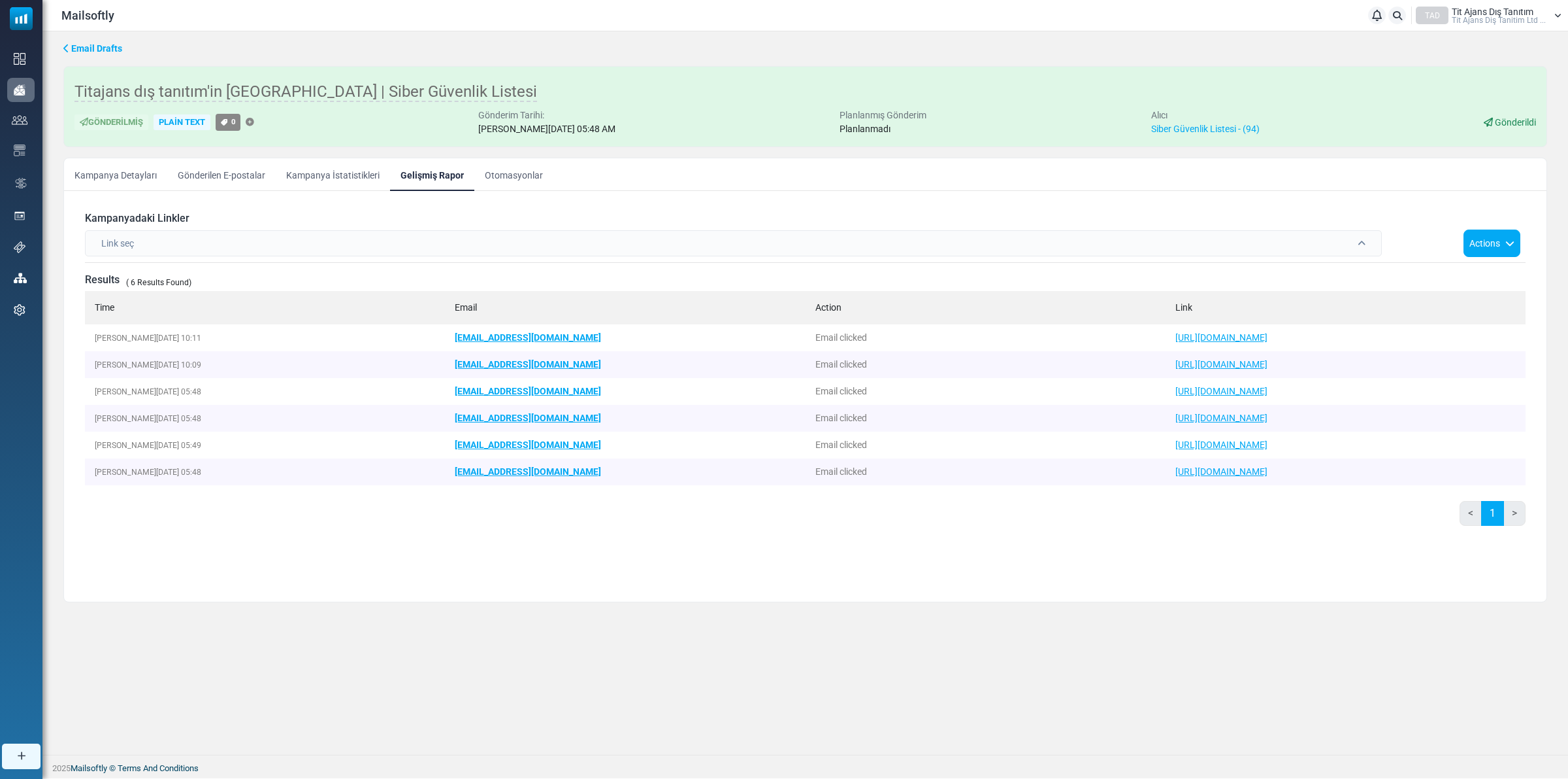
click at [325, 176] on link "Kampanya İstatistikleri" at bounding box center [333, 174] width 114 height 33
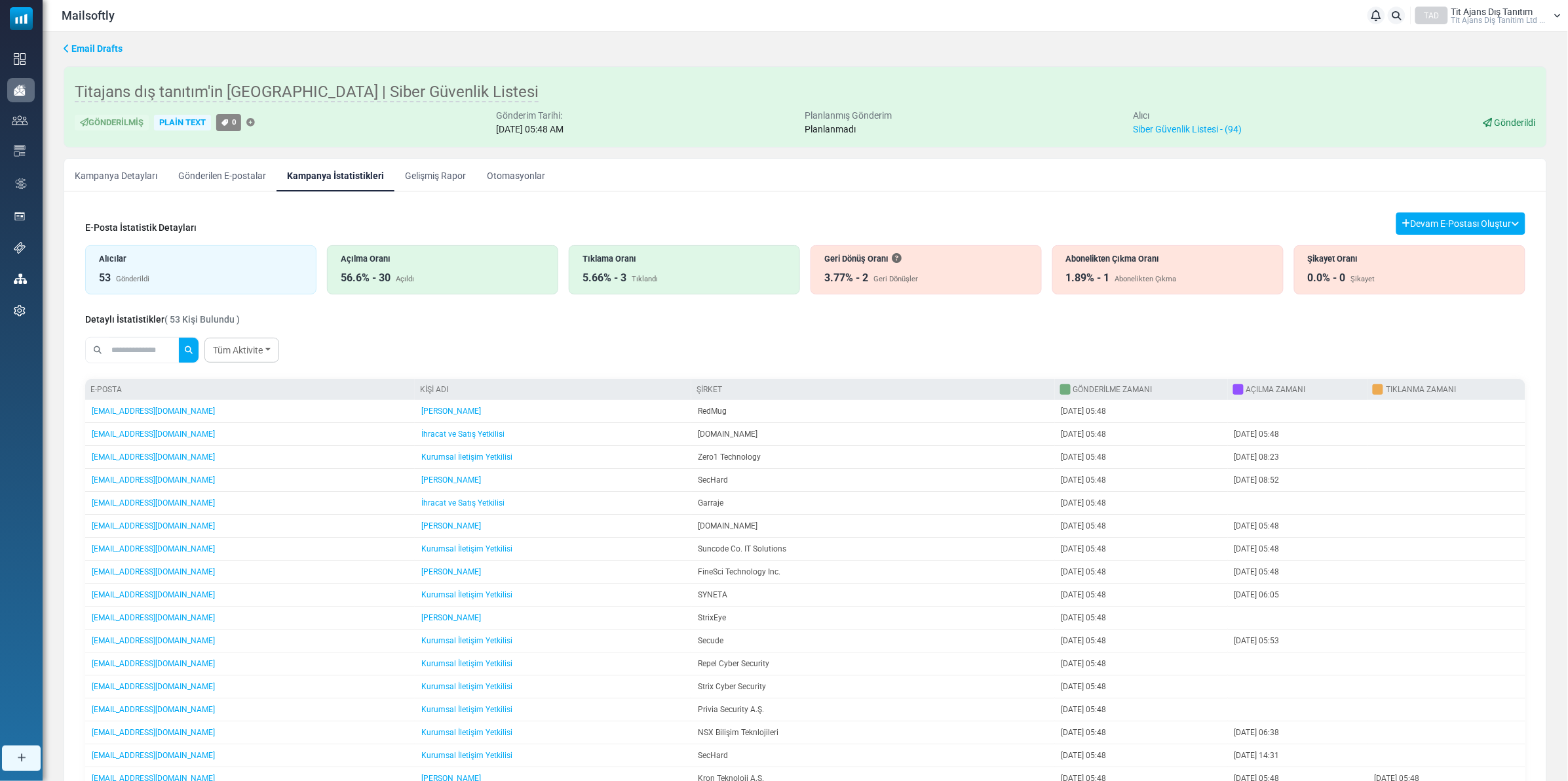
click at [387, 263] on div "Açılma Oranı" at bounding box center [443, 259] width 204 height 12
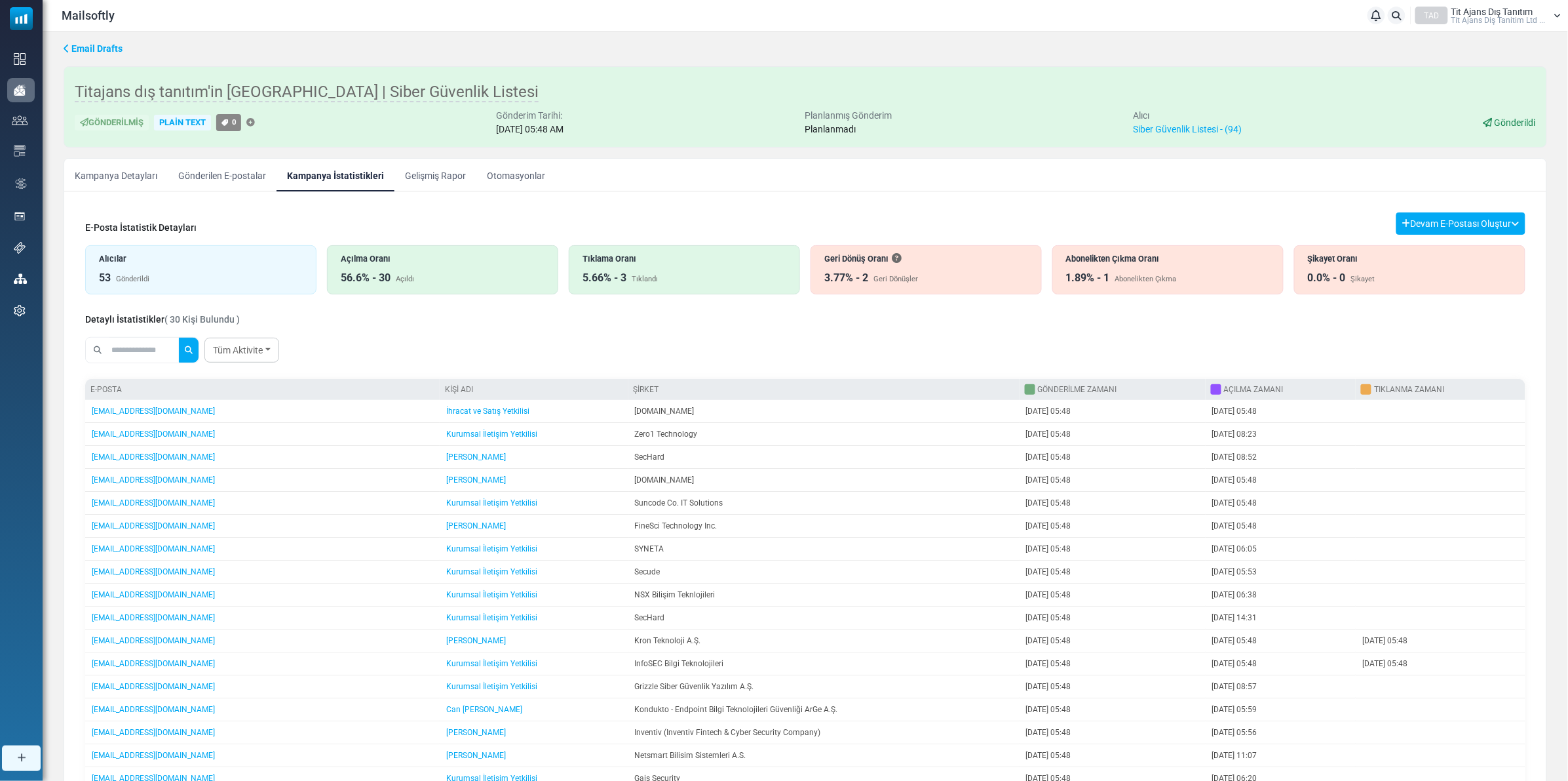
click at [634, 265] on div "Tıklama Oranı" at bounding box center [685, 259] width 204 height 12
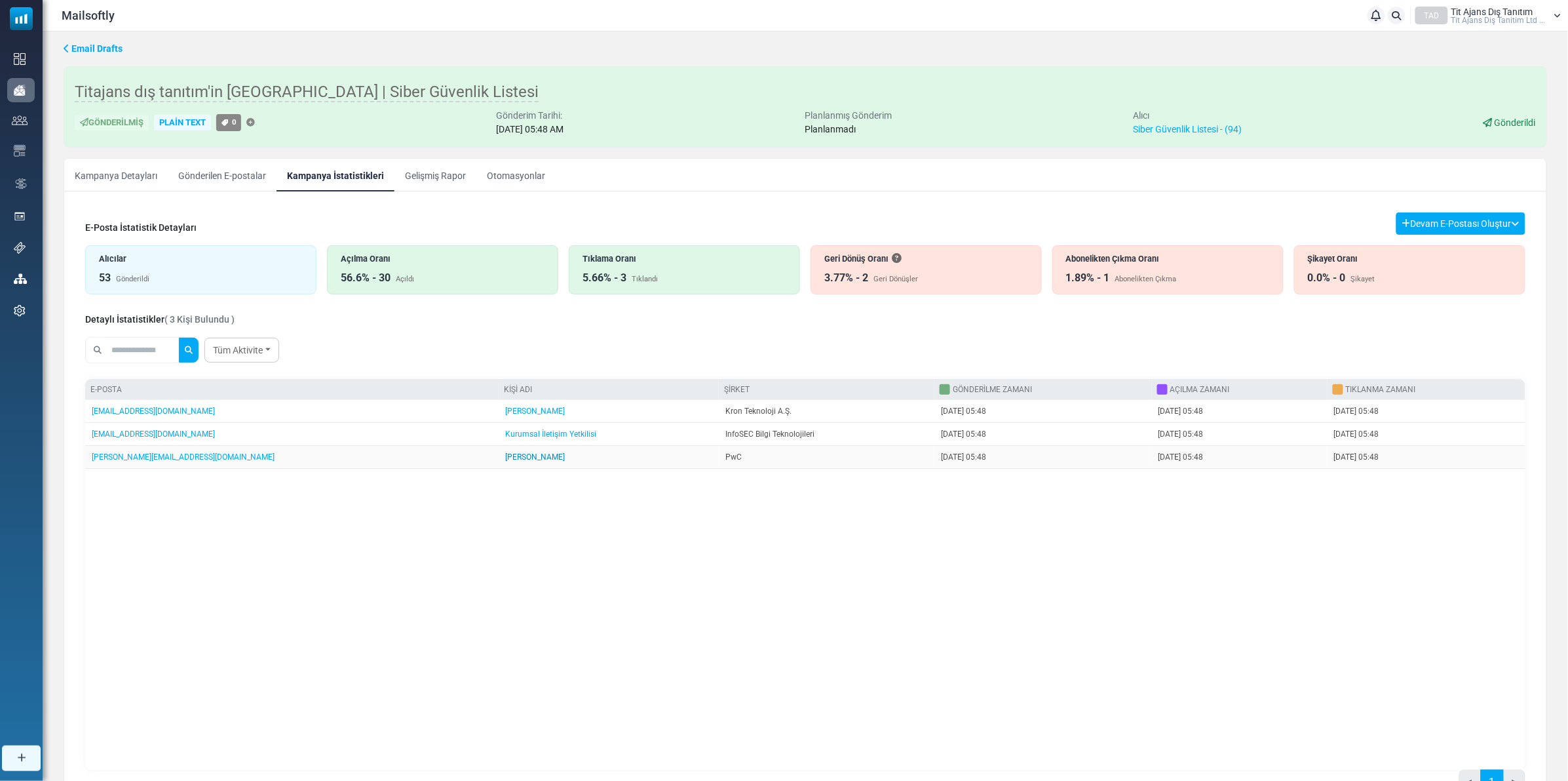
click at [505, 454] on link "Ediz Günsel" at bounding box center [535, 457] width 60 height 9
click at [463, 620] on div "E-posta Kişi Adı Şirket Gönderilme Zamanı Açılma Zamanı Tıklanma Zamanı info@kr…" at bounding box center [805, 574] width 1440 height 390
click at [641, 275] on div "Tıklandı" at bounding box center [645, 279] width 26 height 11
click at [503, 274] on div "56.6% - 30 Açıldı" at bounding box center [443, 277] width 204 height 16
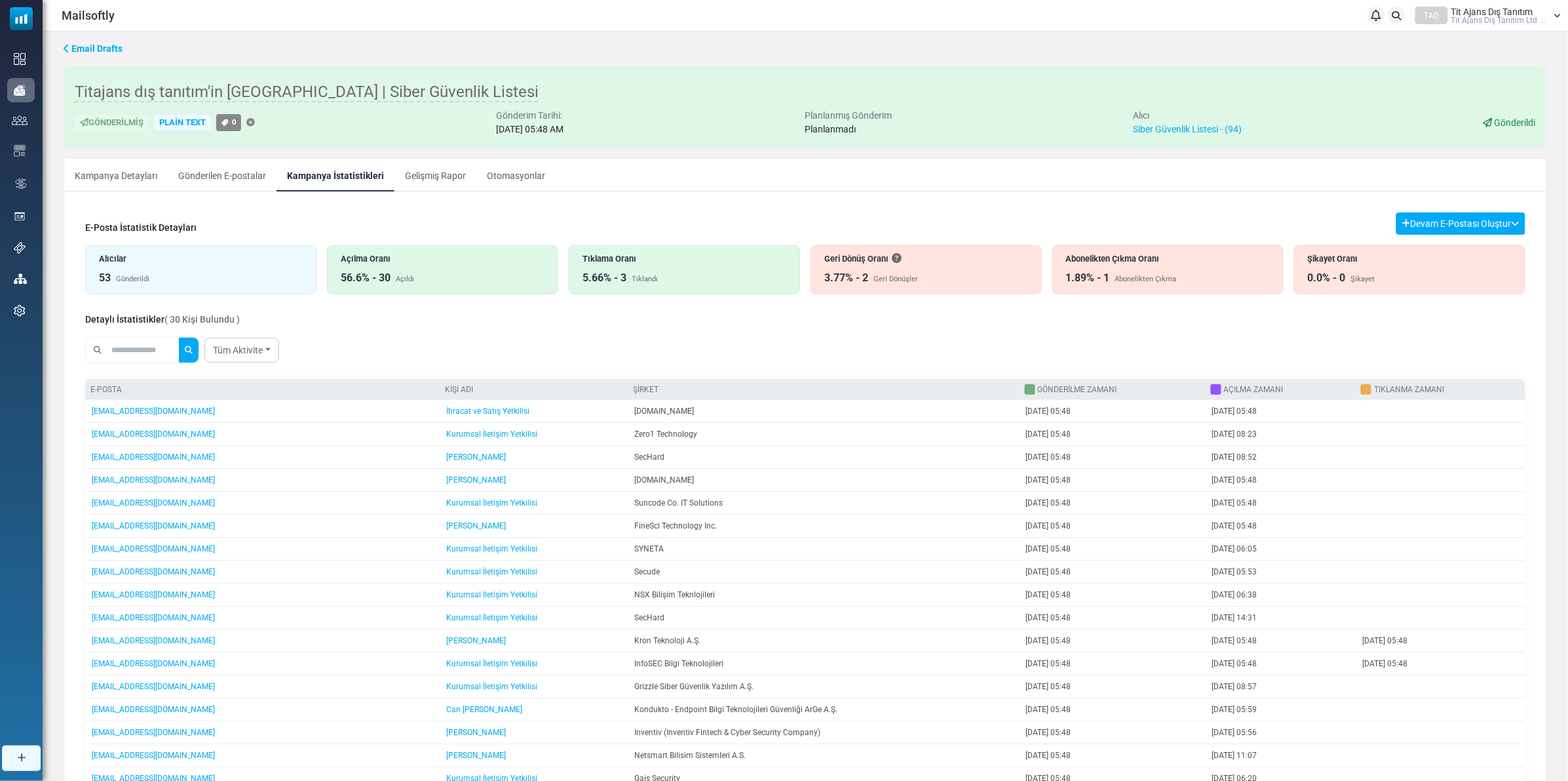
click at [611, 277] on div "5.66% - 3" at bounding box center [605, 277] width 44 height 16
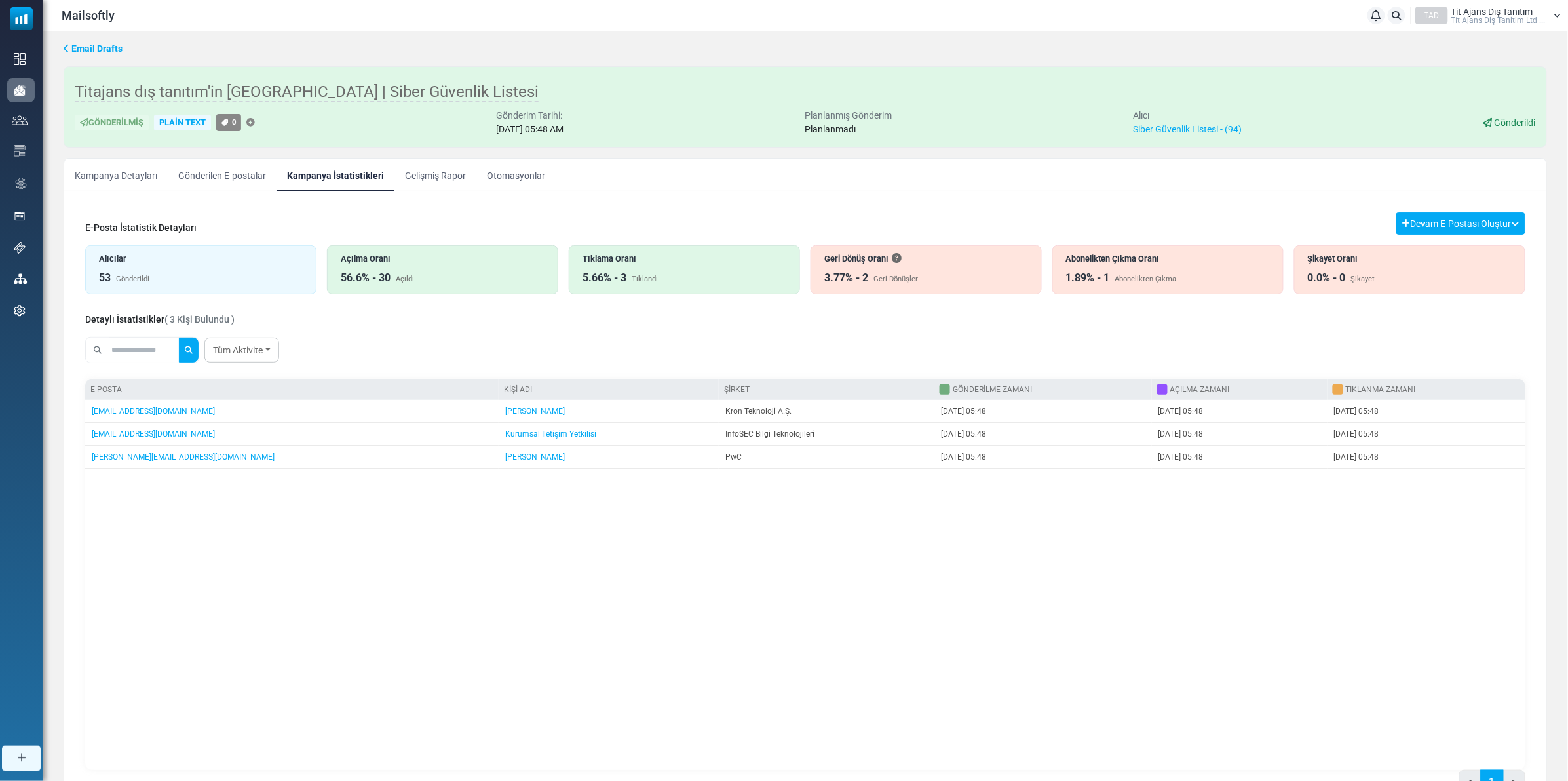
click at [1552, 18] on div "TAD Tit Ajans Dış Tanıtım Ti̇t Ajans Diş Tanitim Ltd ..." at bounding box center [1489, 15] width 147 height 18
click at [1460, 138] on link "Çıkış Yap" at bounding box center [1481, 137] width 117 height 23
